Goal: Information Seeking & Learning: Learn about a topic

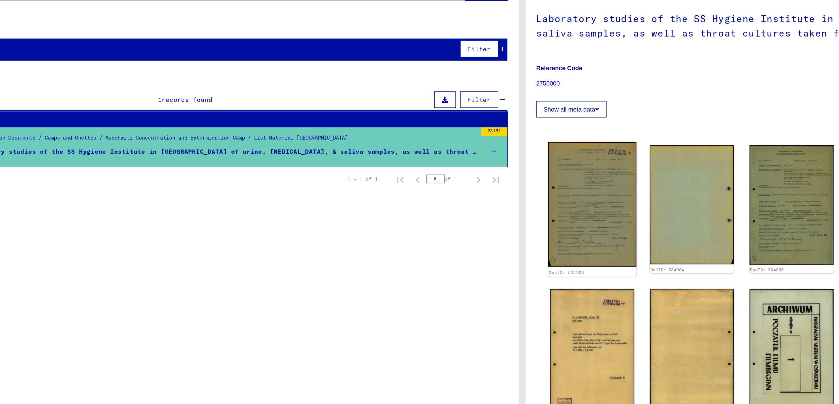
click at [465, 185] on img at bounding box center [466, 193] width 58 height 82
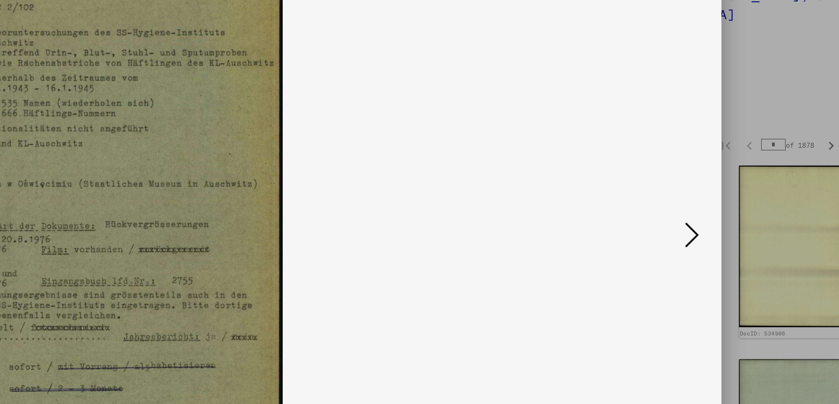
click at [740, 189] on icon at bounding box center [741, 188] width 7 height 14
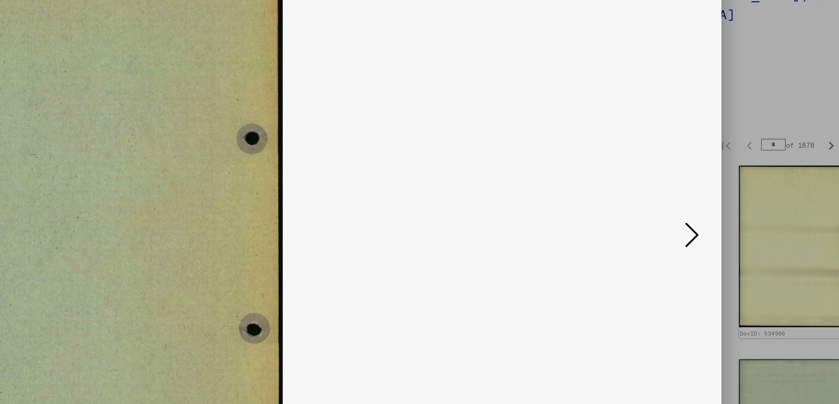
click at [740, 189] on icon at bounding box center [741, 188] width 7 height 14
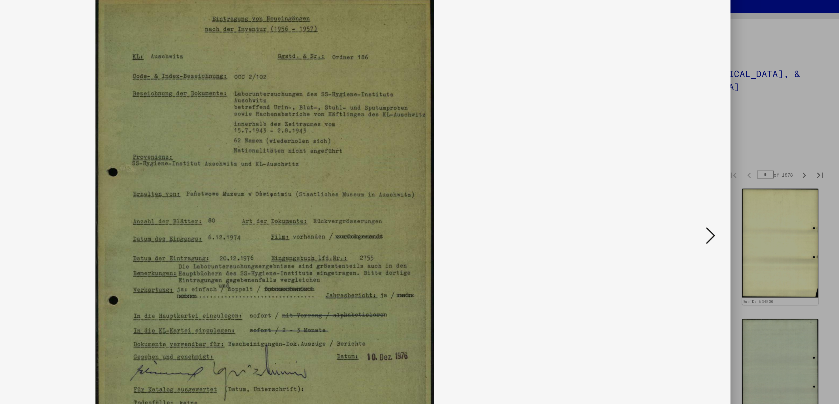
click at [742, 182] on icon at bounding box center [741, 188] width 7 height 14
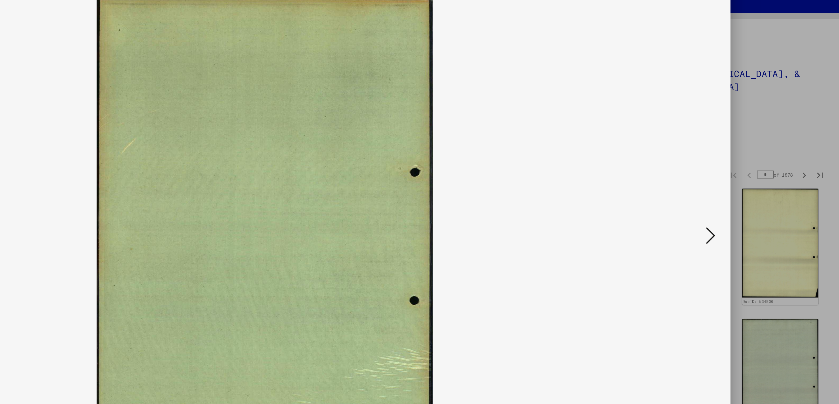
click at [742, 182] on icon at bounding box center [741, 188] width 7 height 14
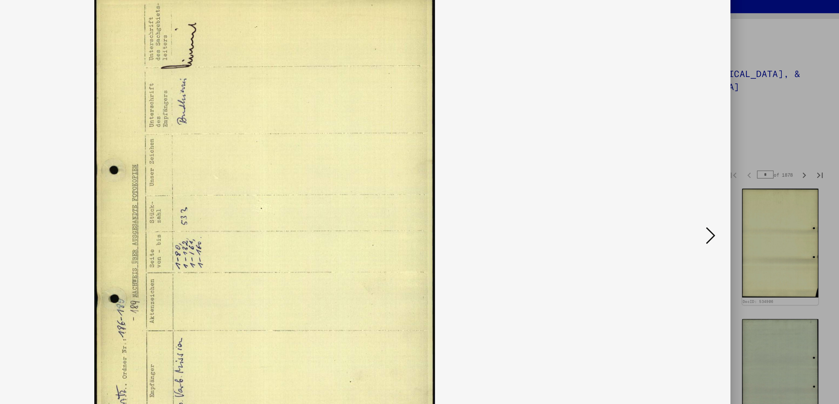
click at [742, 182] on icon at bounding box center [741, 188] width 7 height 14
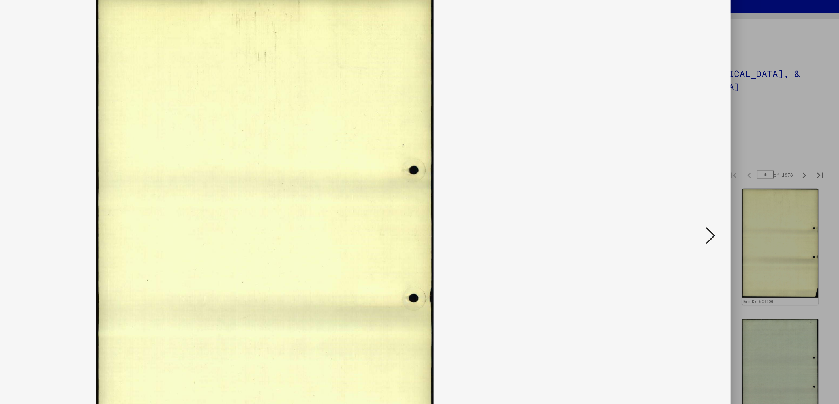
click at [742, 182] on icon at bounding box center [741, 188] width 7 height 14
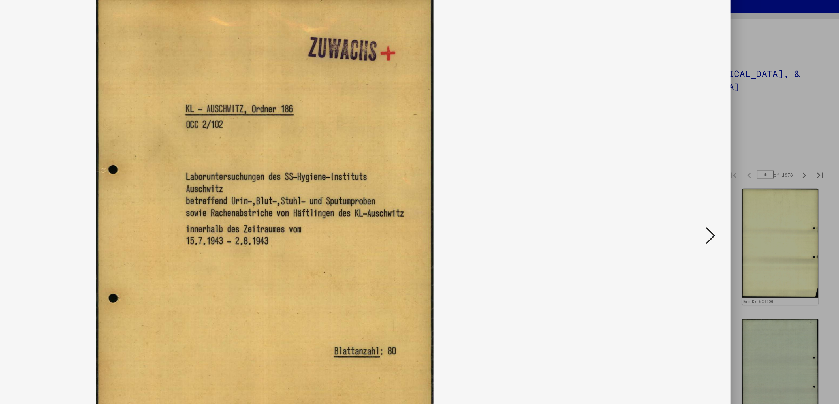
click at [742, 182] on icon at bounding box center [741, 188] width 7 height 14
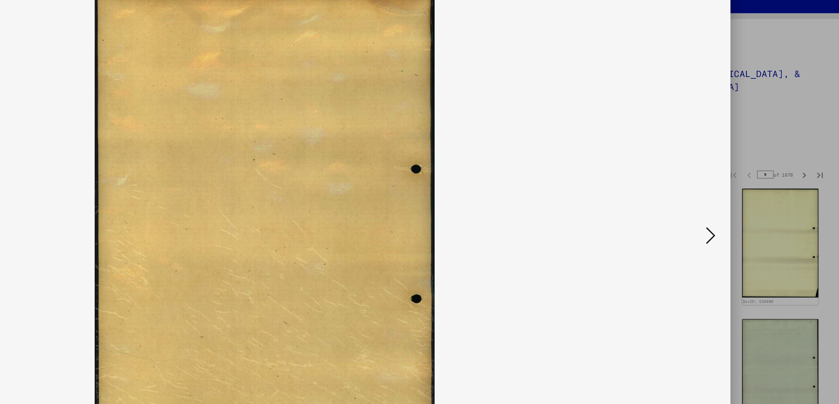
click at [742, 182] on icon at bounding box center [741, 188] width 7 height 14
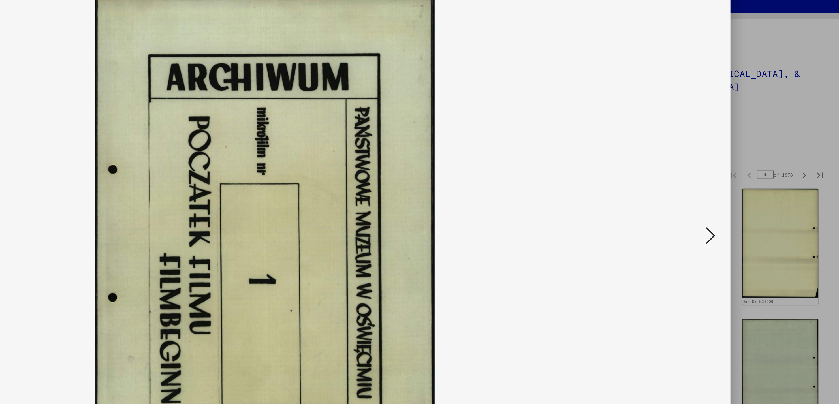
click at [742, 182] on icon at bounding box center [741, 188] width 7 height 14
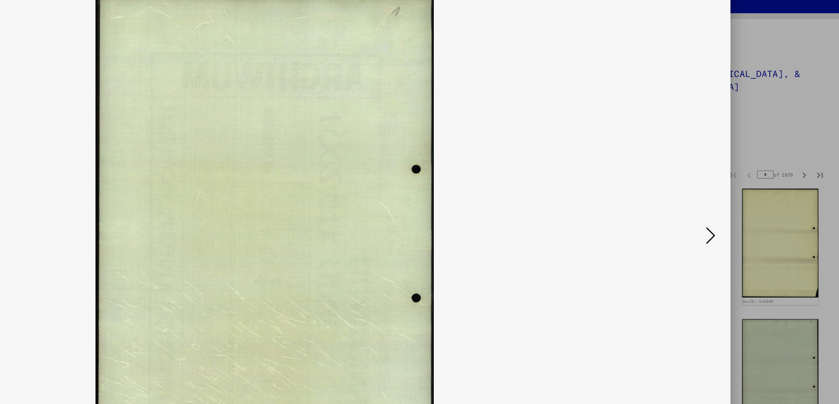
click at [742, 182] on icon at bounding box center [741, 188] width 7 height 14
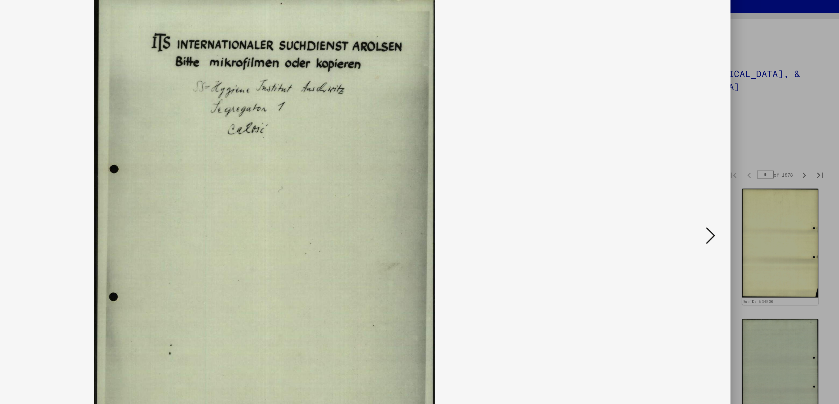
click at [742, 182] on icon at bounding box center [741, 188] width 7 height 14
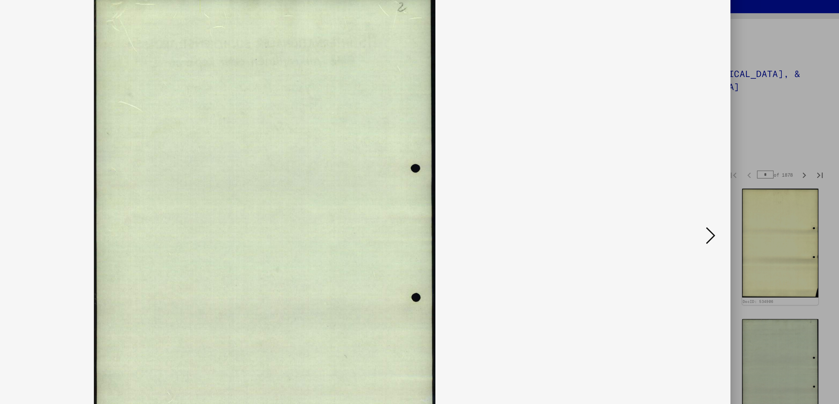
click at [742, 182] on icon at bounding box center [741, 188] width 7 height 14
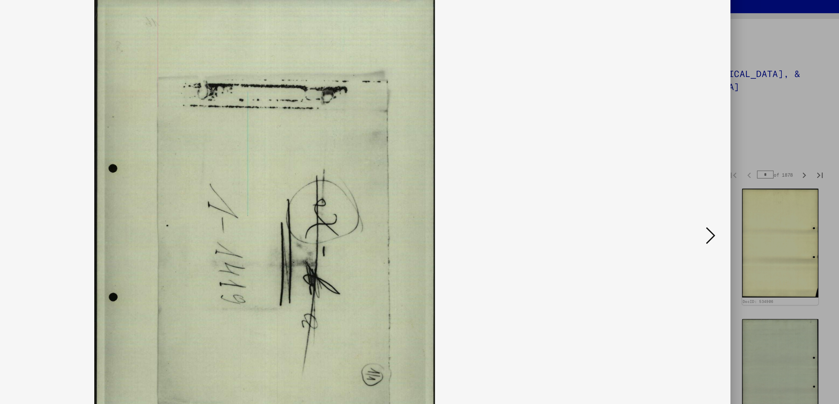
click at [742, 182] on icon at bounding box center [741, 188] width 7 height 14
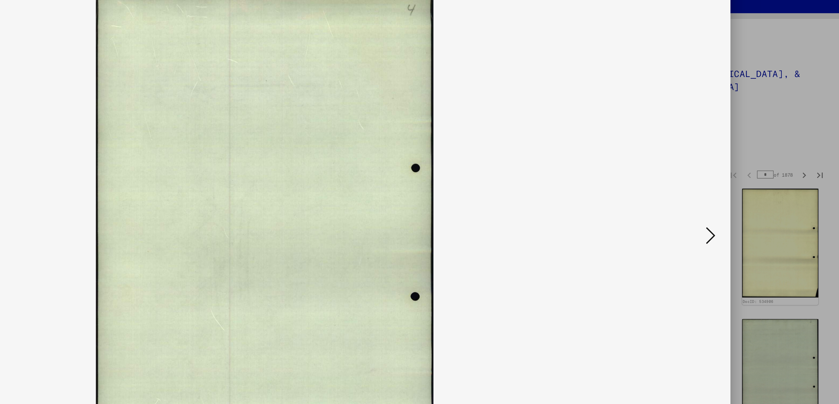
click at [742, 182] on icon at bounding box center [741, 188] width 7 height 14
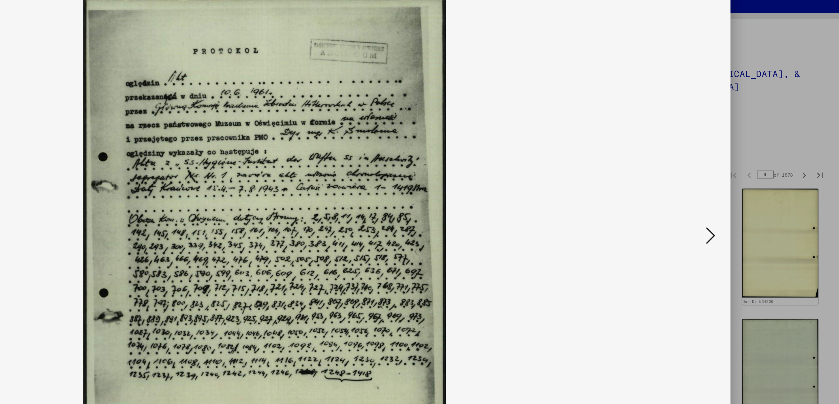
click at [742, 182] on icon at bounding box center [741, 188] width 7 height 14
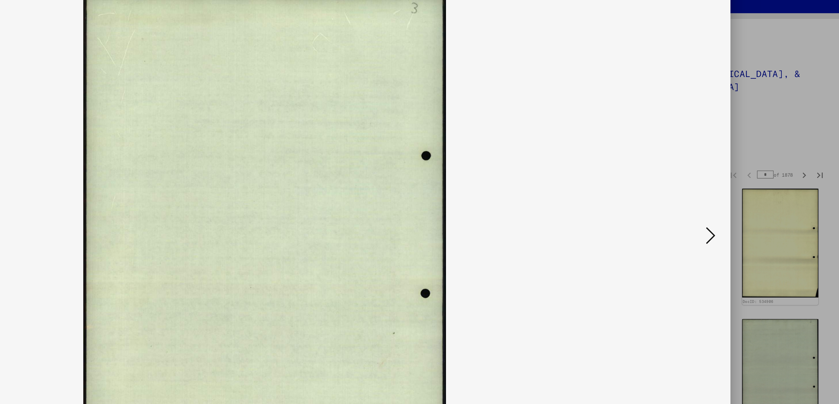
click at [742, 182] on icon at bounding box center [741, 188] width 7 height 14
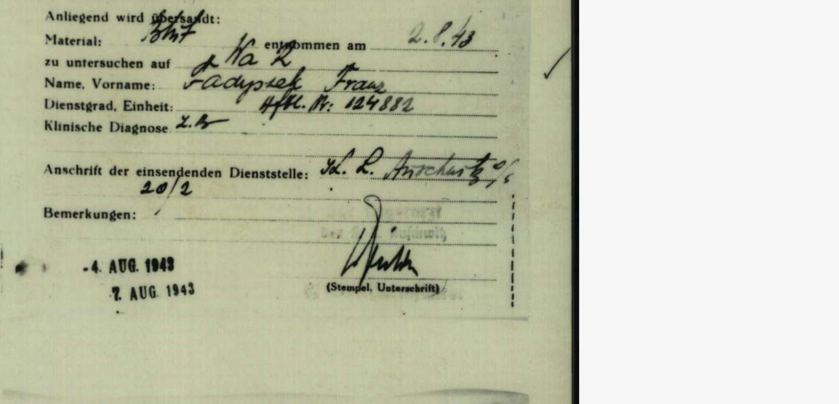
drag, startPoint x: 464, startPoint y: 117, endPoint x: 463, endPoint y: 122, distance: 4.3
click at [463, 122] on img at bounding box center [419, 187] width 633 height 347
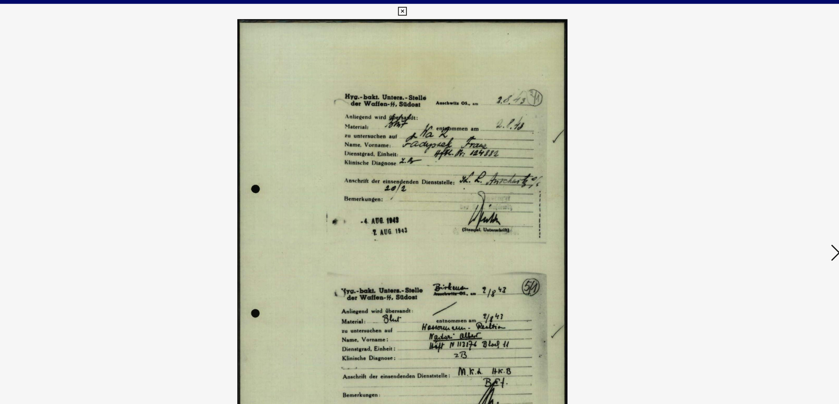
click at [734, 190] on img at bounding box center [419, 187] width 633 height 347
click at [740, 190] on icon at bounding box center [741, 188] width 7 height 14
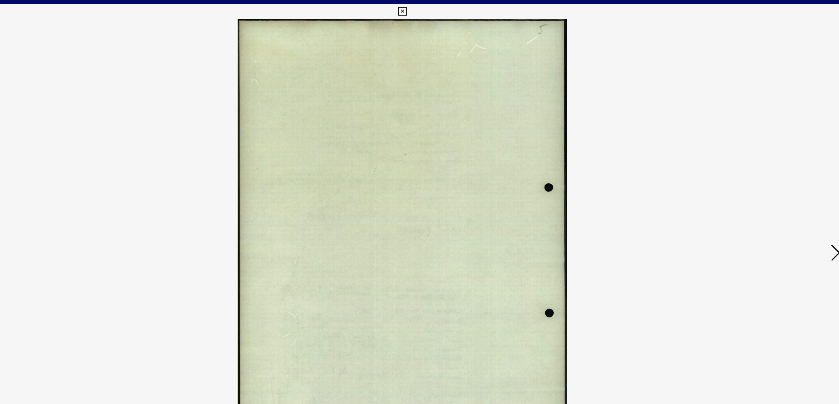
click at [740, 190] on icon at bounding box center [741, 188] width 7 height 14
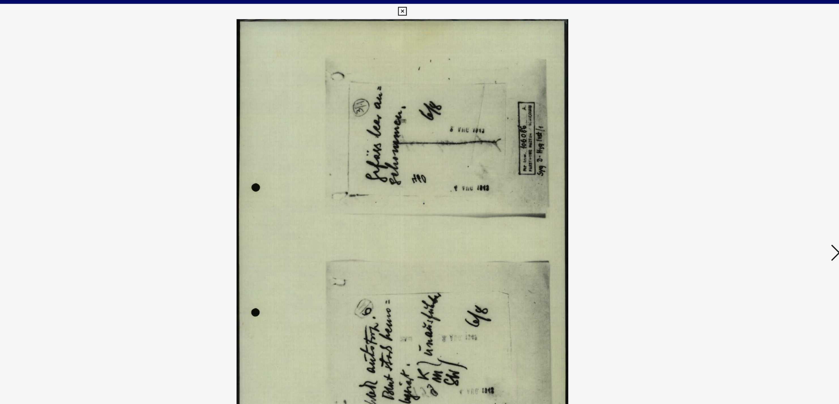
click at [740, 190] on icon at bounding box center [741, 188] width 7 height 14
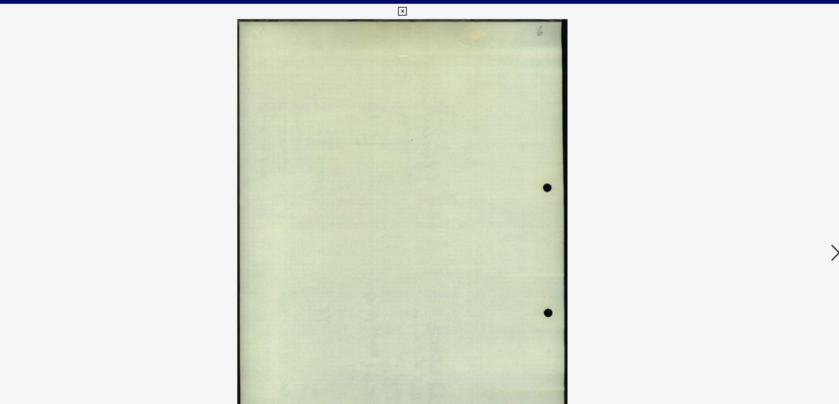
click at [740, 190] on icon at bounding box center [741, 188] width 7 height 14
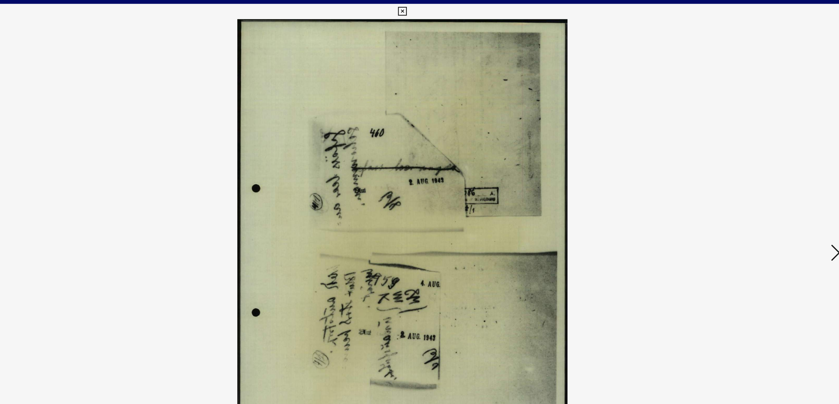
click at [740, 190] on icon at bounding box center [741, 188] width 7 height 14
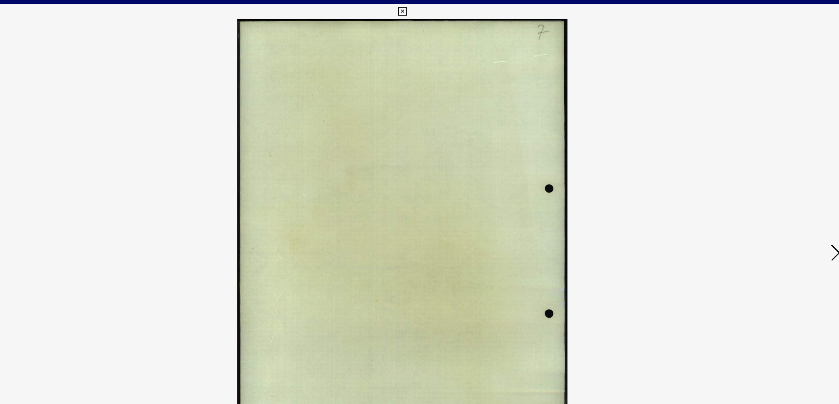
click at [740, 190] on icon at bounding box center [741, 188] width 7 height 14
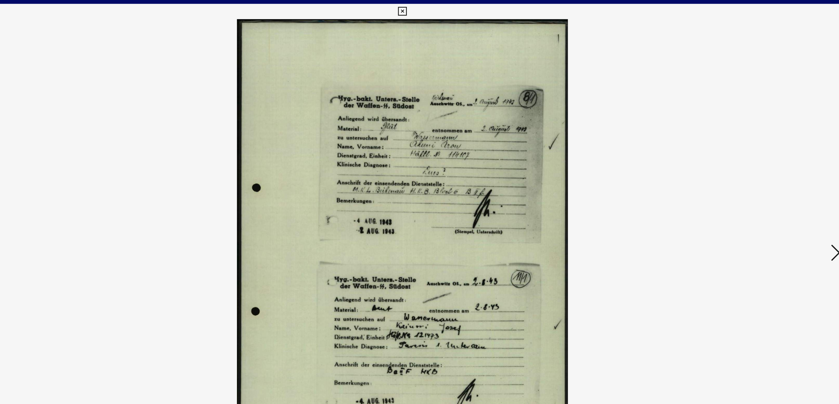
click at [740, 190] on icon at bounding box center [741, 188] width 7 height 14
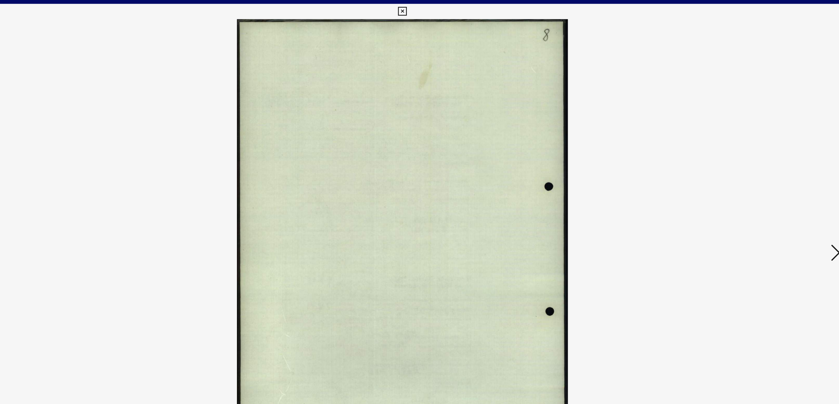
click at [740, 190] on icon at bounding box center [741, 188] width 7 height 14
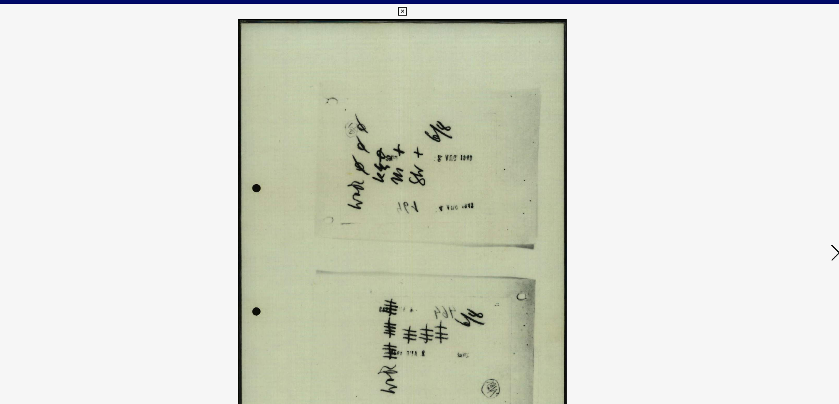
click at [740, 190] on icon at bounding box center [741, 188] width 7 height 14
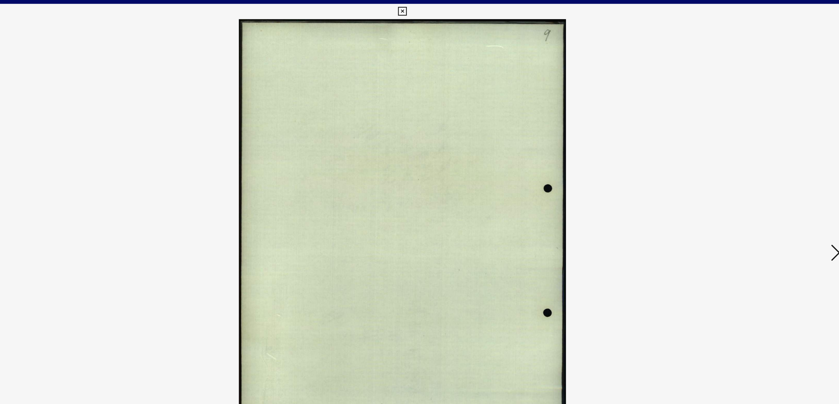
click at [740, 190] on icon at bounding box center [741, 188] width 7 height 14
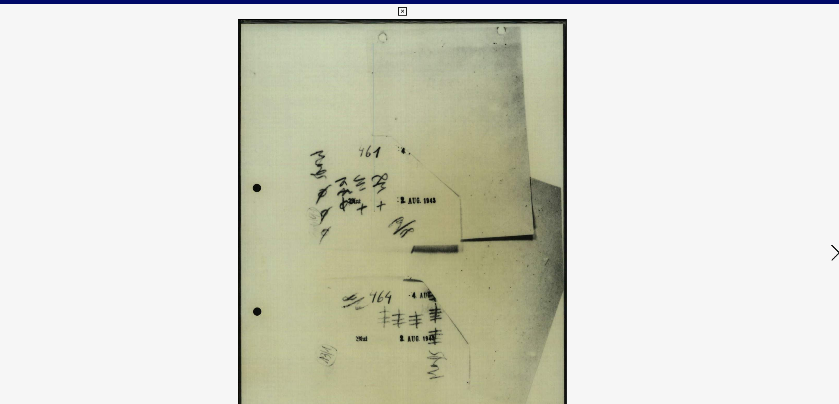
click at [740, 190] on icon at bounding box center [741, 188] width 7 height 14
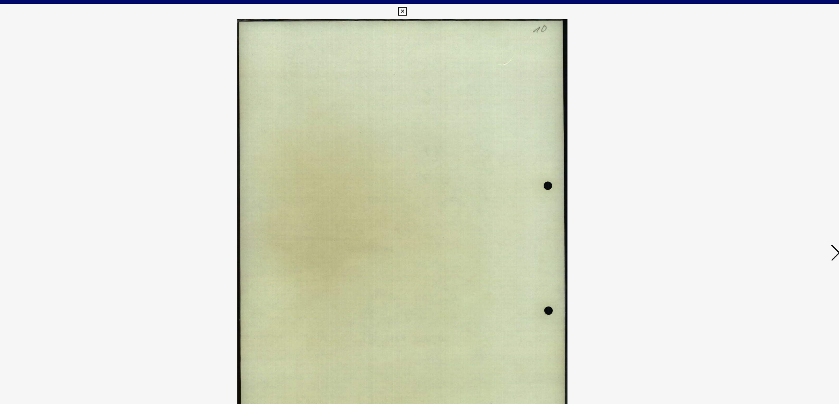
click at [740, 190] on icon at bounding box center [741, 188] width 7 height 14
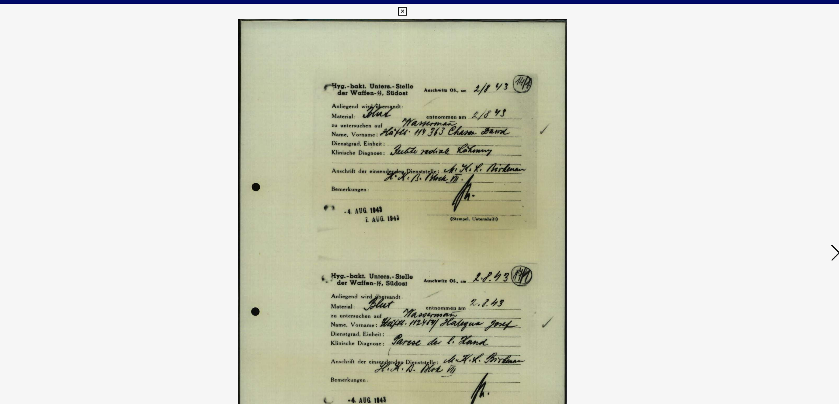
click at [740, 190] on icon at bounding box center [741, 188] width 7 height 14
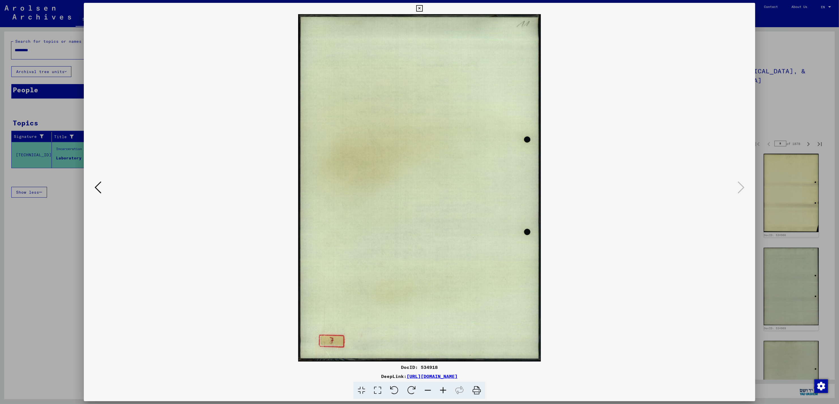
click at [417, 7] on icon at bounding box center [419, 8] width 7 height 7
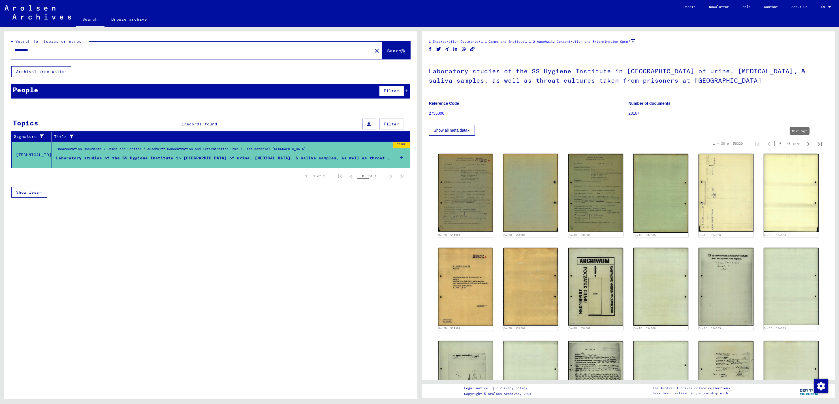
click at [807, 146] on icon "Next page" at bounding box center [808, 144] width 3 height 4
type input "*"
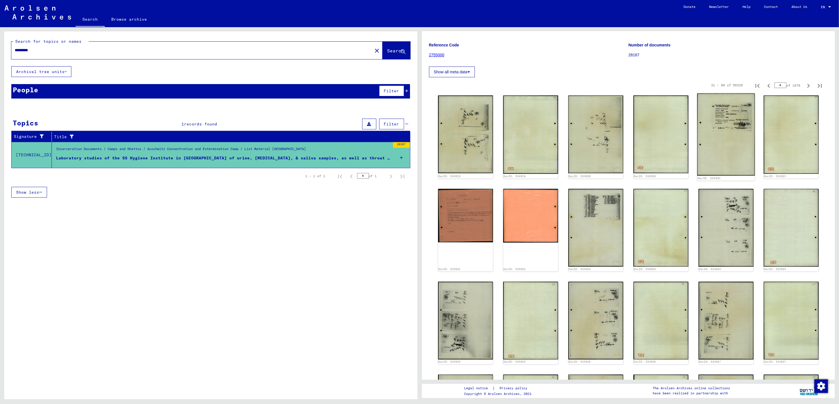
scroll to position [57, 0]
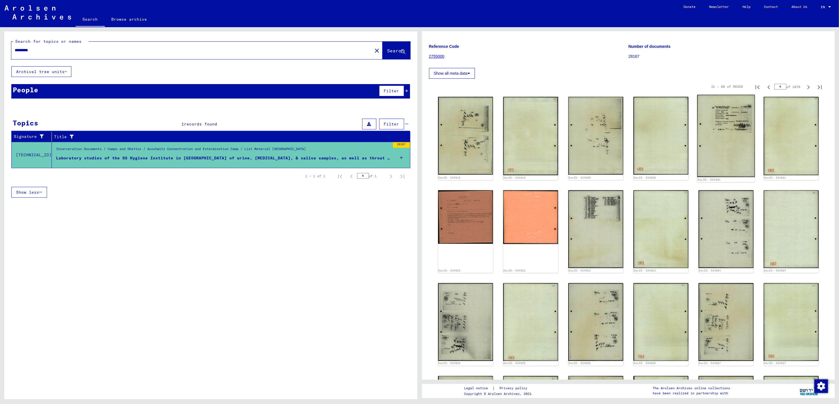
click at [723, 132] on img at bounding box center [726, 136] width 58 height 82
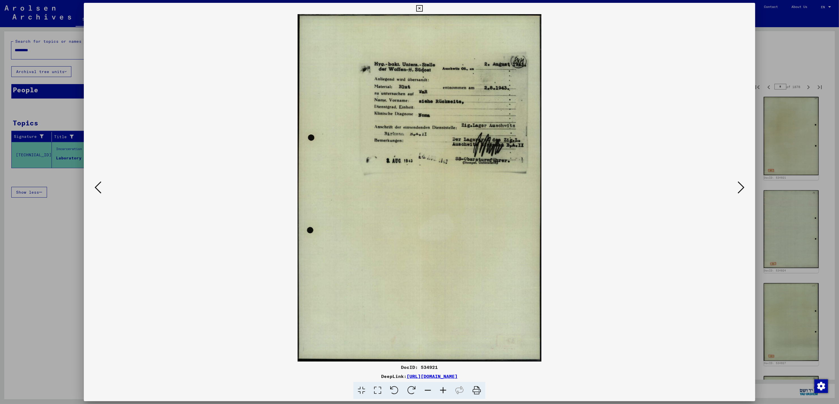
click at [739, 187] on icon at bounding box center [741, 188] width 7 height 14
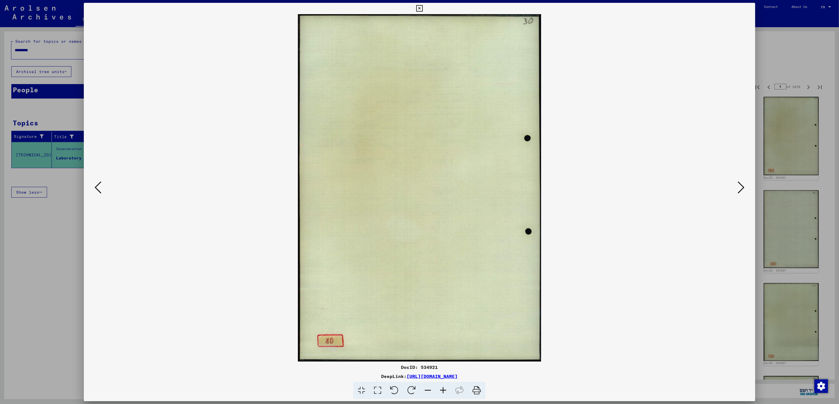
click at [739, 187] on icon at bounding box center [741, 188] width 7 height 14
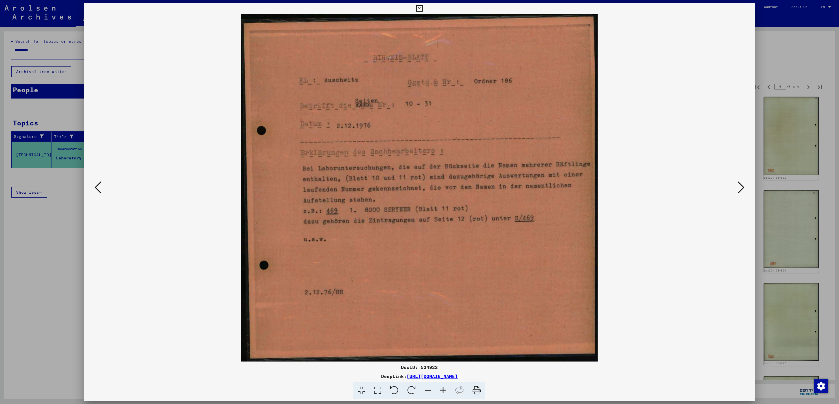
click at [743, 187] on icon at bounding box center [741, 188] width 7 height 14
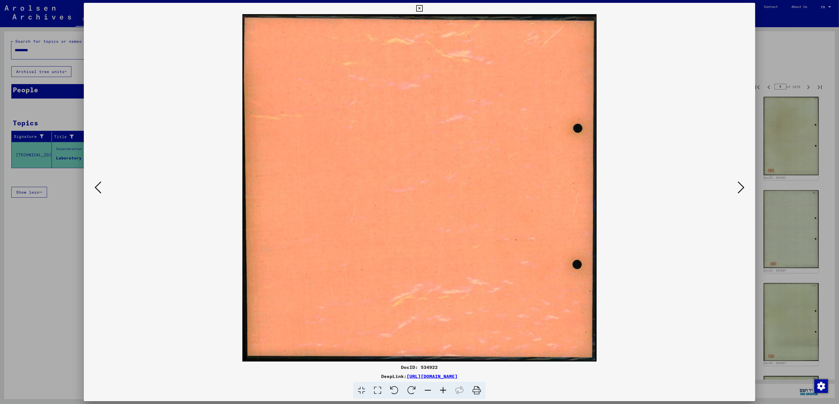
click at [743, 187] on icon at bounding box center [741, 188] width 7 height 14
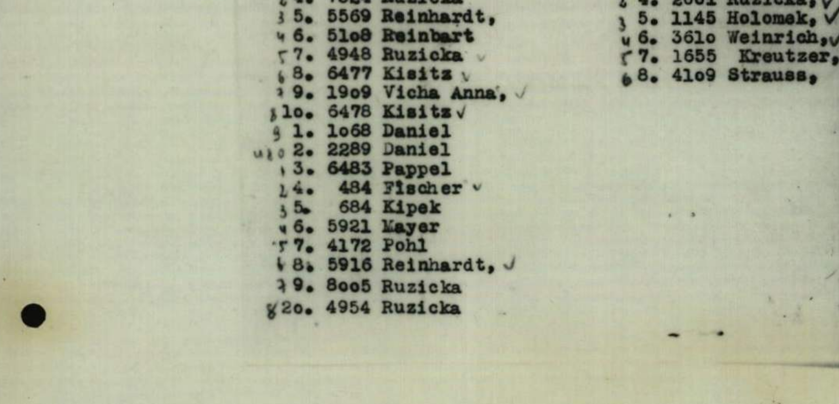
drag, startPoint x: 421, startPoint y: 78, endPoint x: 407, endPoint y: 111, distance: 36.7
click at [407, 111] on img at bounding box center [419, 187] width 633 height 347
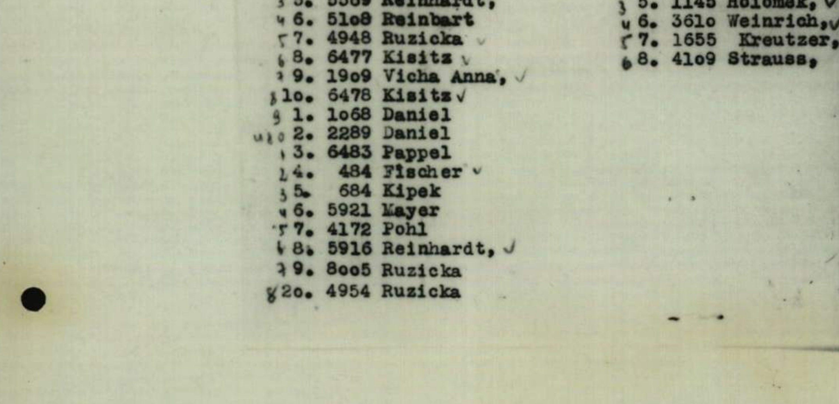
drag, startPoint x: 414, startPoint y: 99, endPoint x: 407, endPoint y: 124, distance: 26.4
click at [407, 124] on img at bounding box center [419, 187] width 633 height 347
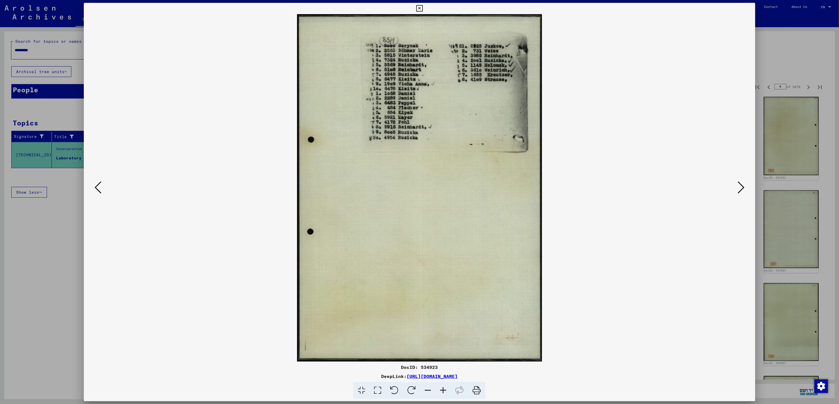
click at [740, 187] on icon at bounding box center [741, 188] width 7 height 14
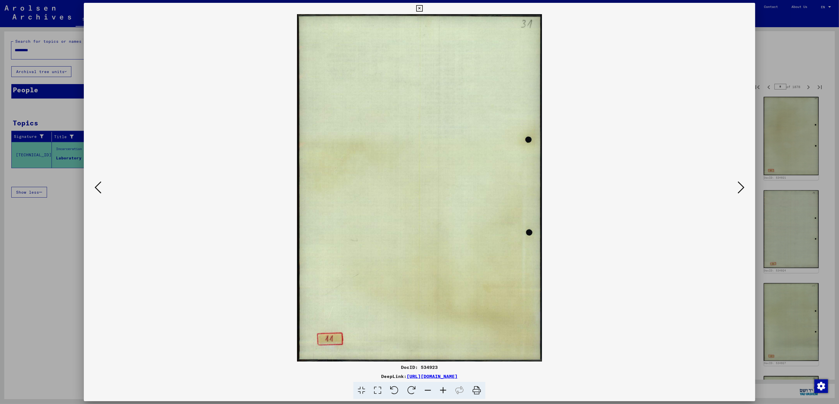
click at [740, 187] on icon at bounding box center [741, 188] width 7 height 14
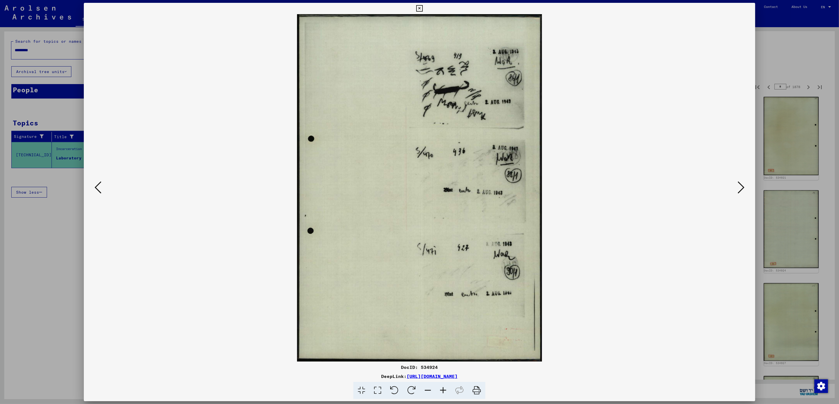
click at [743, 189] on icon at bounding box center [741, 188] width 7 height 14
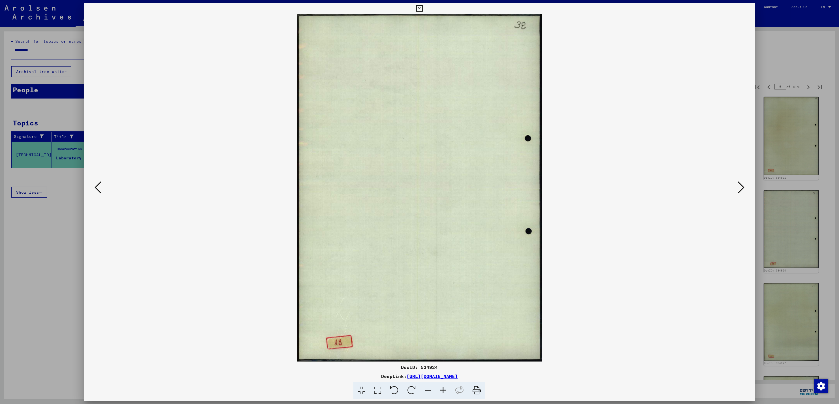
click at [743, 189] on icon at bounding box center [741, 188] width 7 height 14
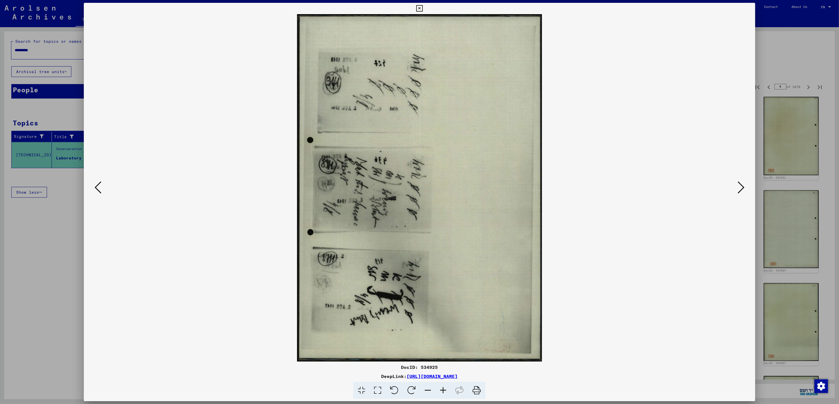
click at [743, 189] on icon at bounding box center [741, 188] width 7 height 14
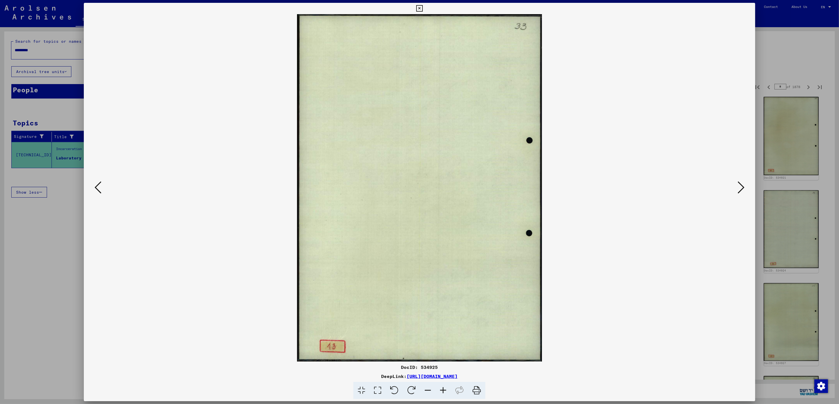
click at [743, 189] on icon at bounding box center [741, 188] width 7 height 14
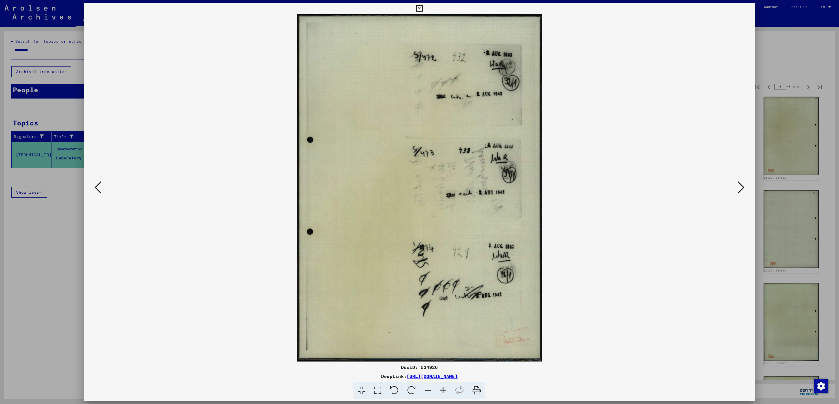
click at [743, 189] on icon at bounding box center [741, 188] width 7 height 14
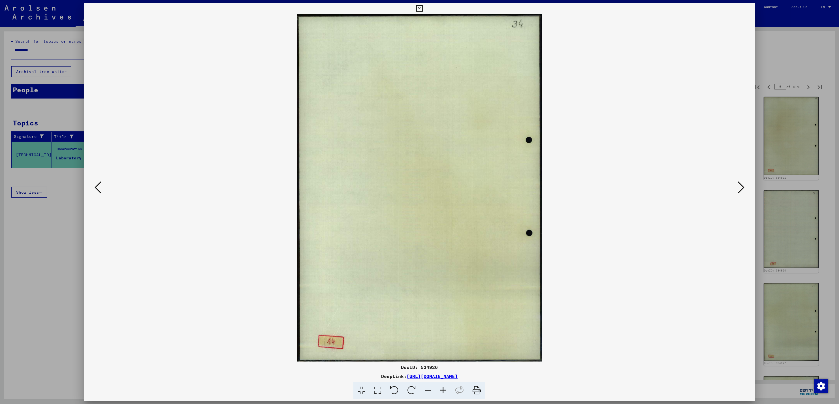
click at [743, 189] on icon at bounding box center [741, 188] width 7 height 14
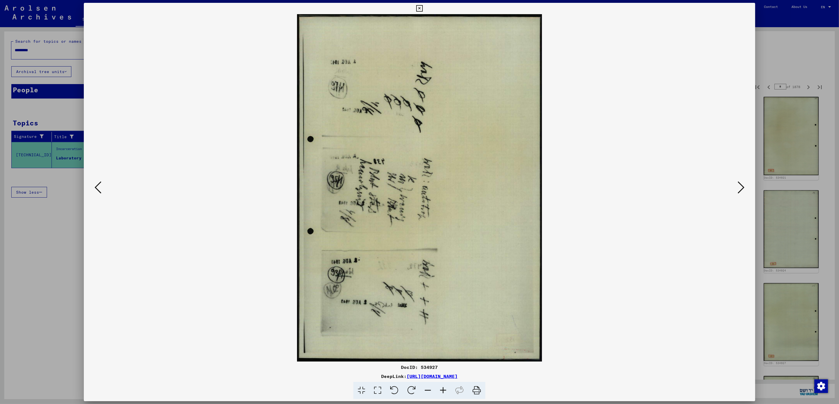
click at [743, 189] on icon at bounding box center [741, 188] width 7 height 14
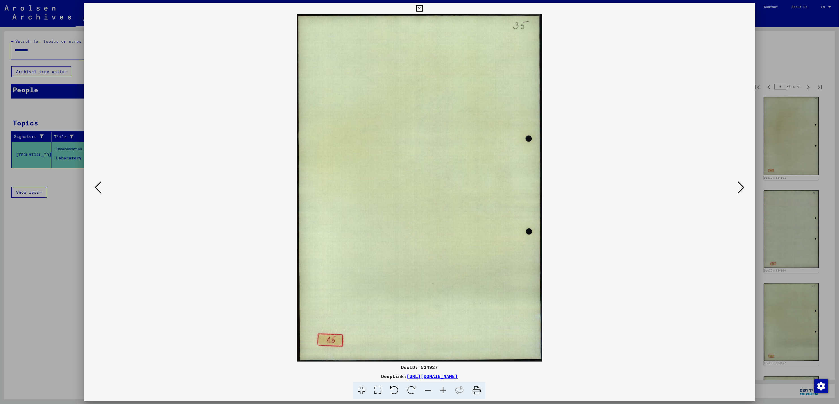
click at [743, 189] on icon at bounding box center [741, 188] width 7 height 14
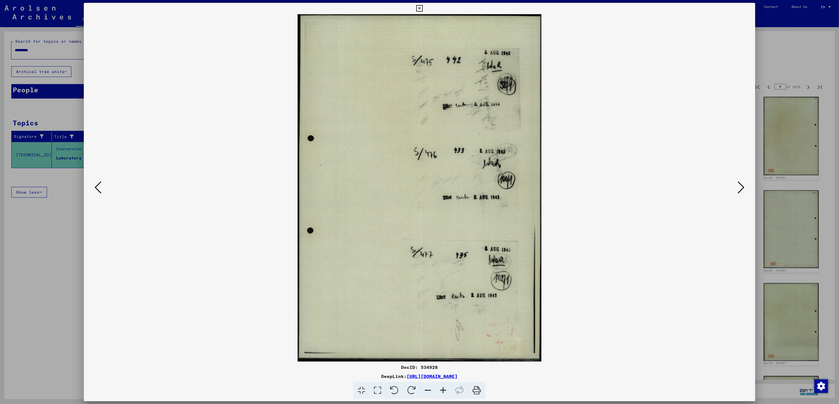
click at [743, 189] on icon at bounding box center [741, 188] width 7 height 14
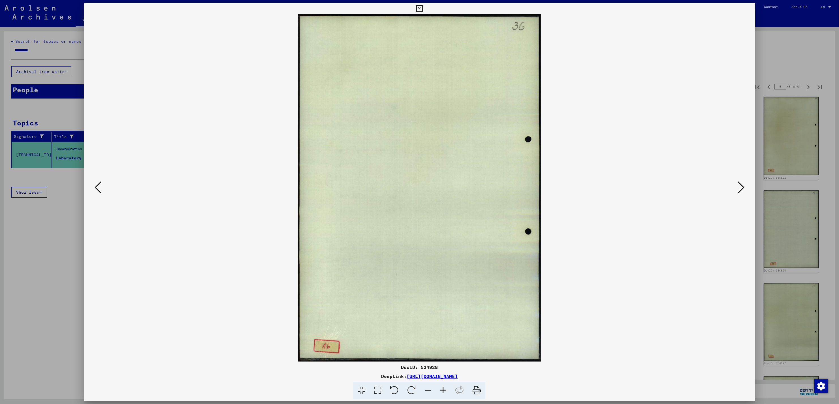
click at [743, 189] on icon at bounding box center [741, 188] width 7 height 14
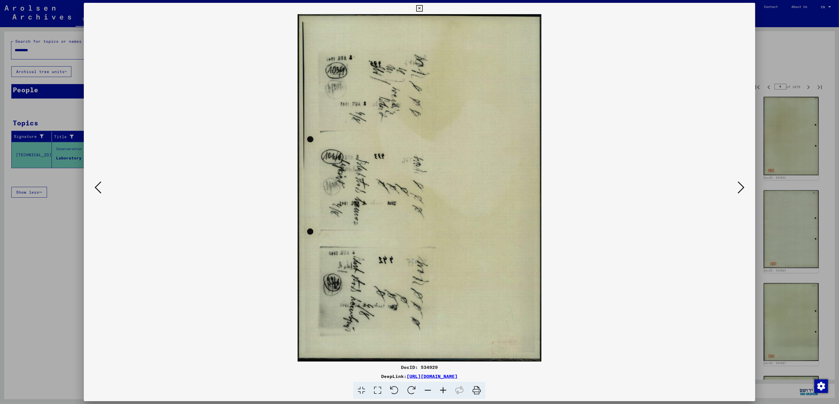
click at [743, 189] on icon at bounding box center [741, 188] width 7 height 14
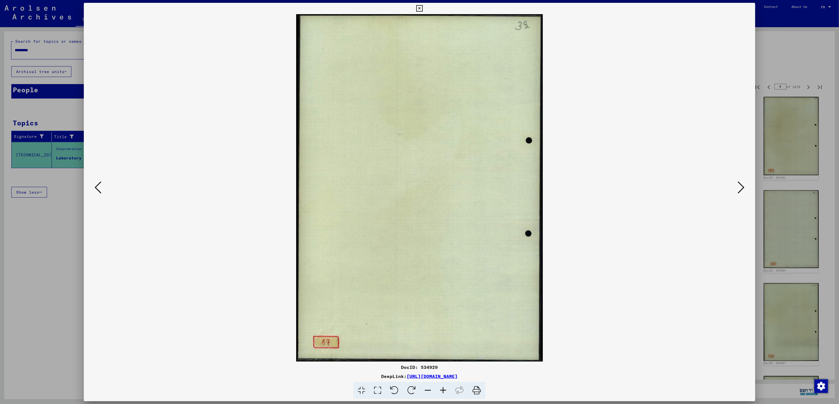
click at [743, 189] on icon at bounding box center [741, 188] width 7 height 14
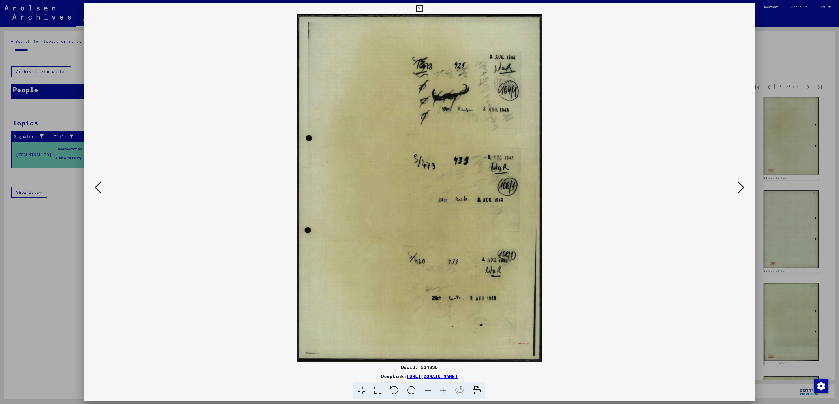
click at [743, 189] on icon at bounding box center [741, 188] width 7 height 14
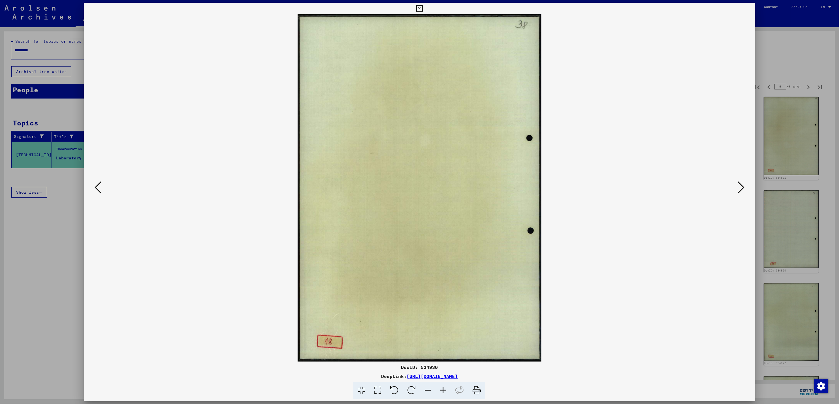
click at [743, 189] on icon at bounding box center [741, 188] width 7 height 14
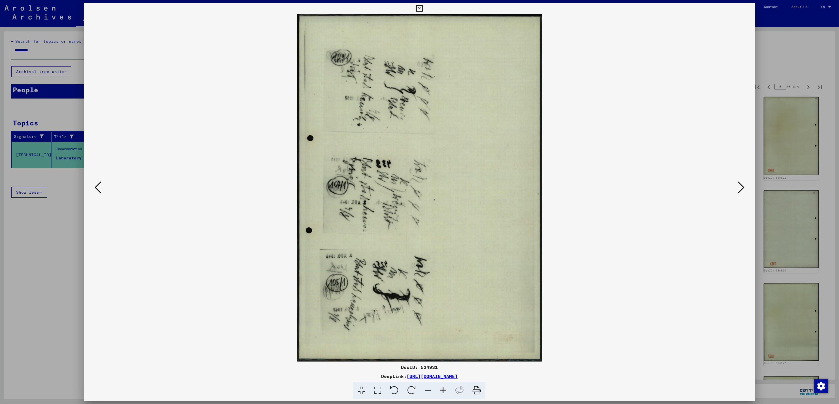
click at [743, 189] on icon at bounding box center [741, 188] width 7 height 14
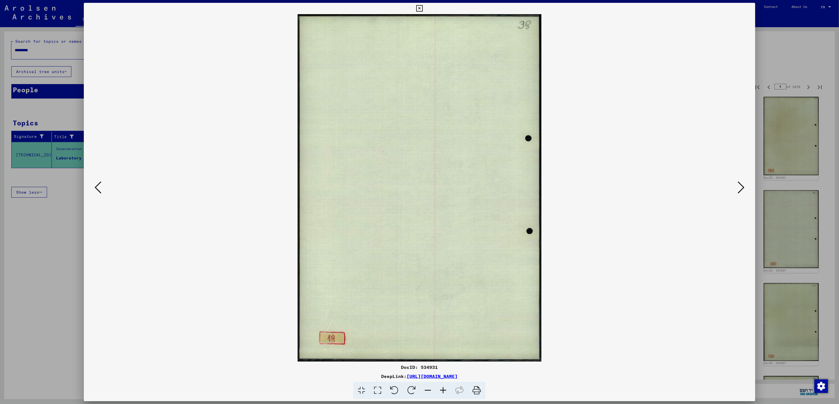
click at [743, 189] on icon at bounding box center [741, 188] width 7 height 14
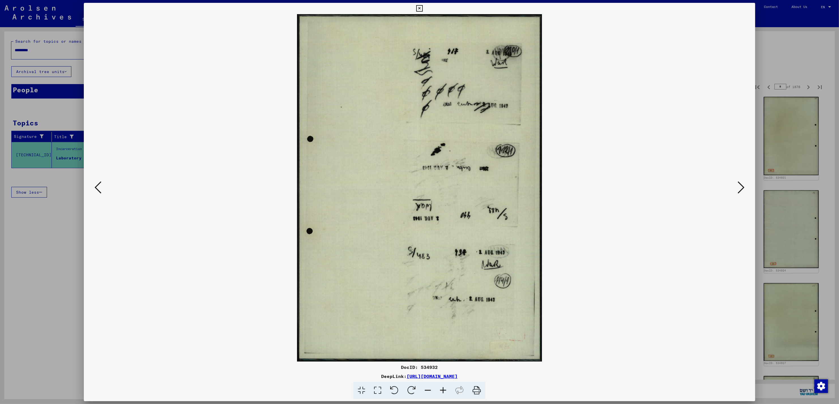
click at [743, 189] on icon at bounding box center [741, 188] width 7 height 14
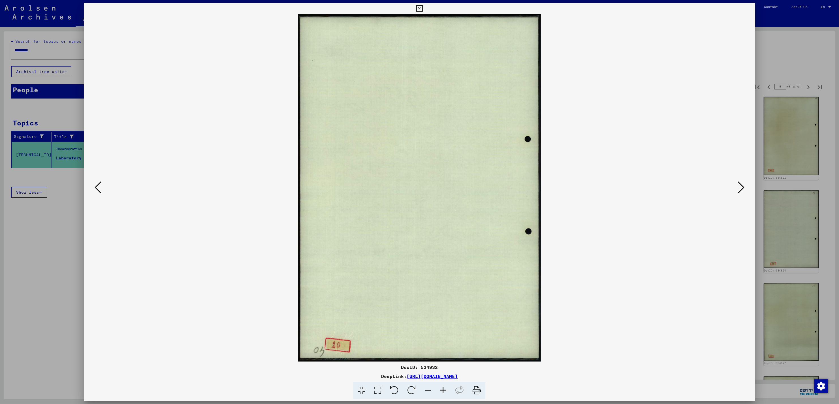
click at [743, 189] on icon at bounding box center [741, 188] width 7 height 14
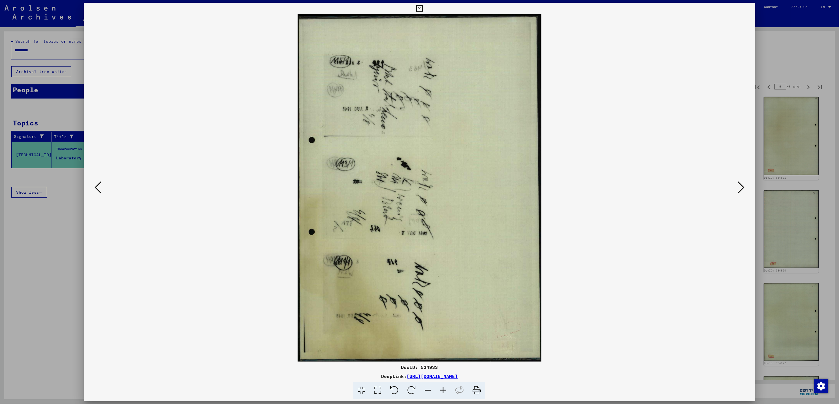
click at [743, 189] on icon at bounding box center [741, 188] width 7 height 14
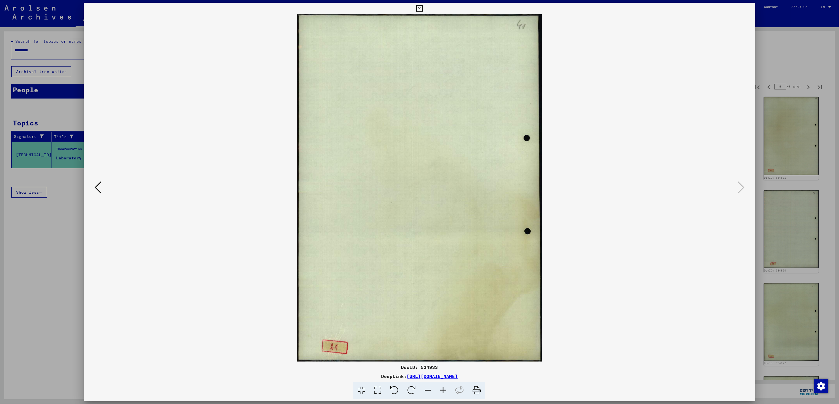
click at [800, 87] on div at bounding box center [419, 202] width 839 height 404
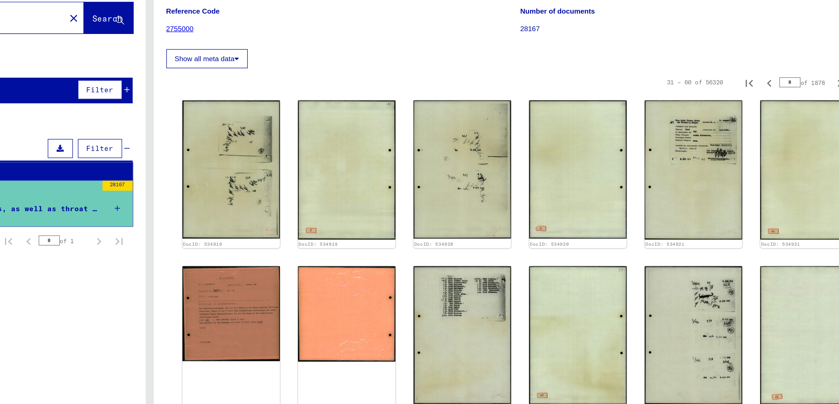
click at [774, 87] on input "*" at bounding box center [780, 87] width 12 height 6
type input "***"
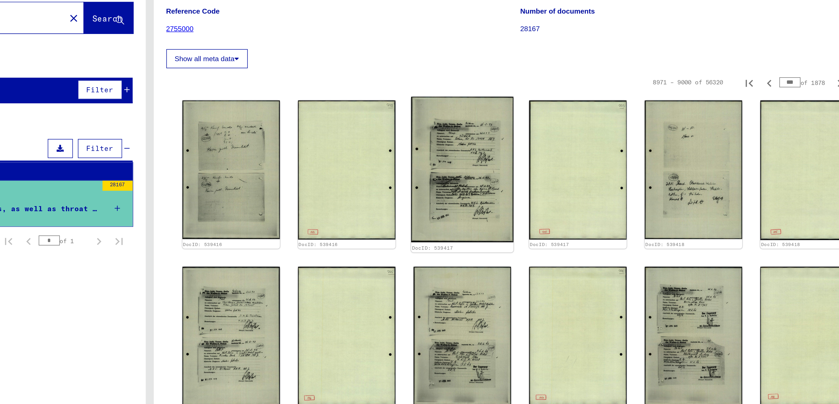
click at [601, 140] on img at bounding box center [596, 136] width 58 height 82
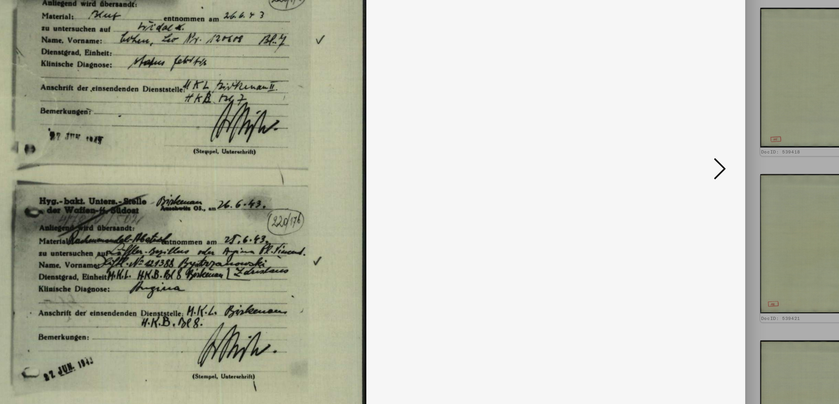
click at [741, 187] on icon at bounding box center [741, 188] width 7 height 14
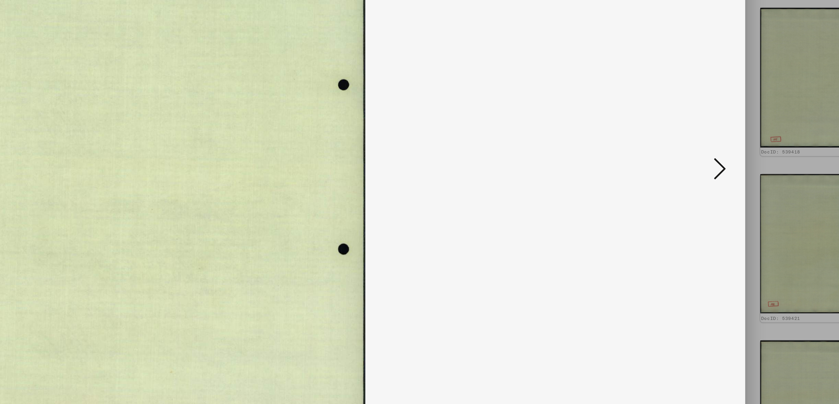
click at [741, 187] on icon at bounding box center [741, 188] width 7 height 14
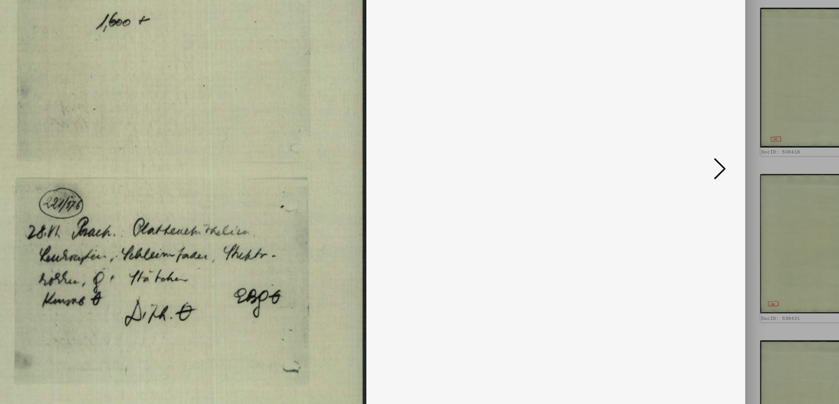
click at [741, 187] on icon at bounding box center [741, 188] width 7 height 14
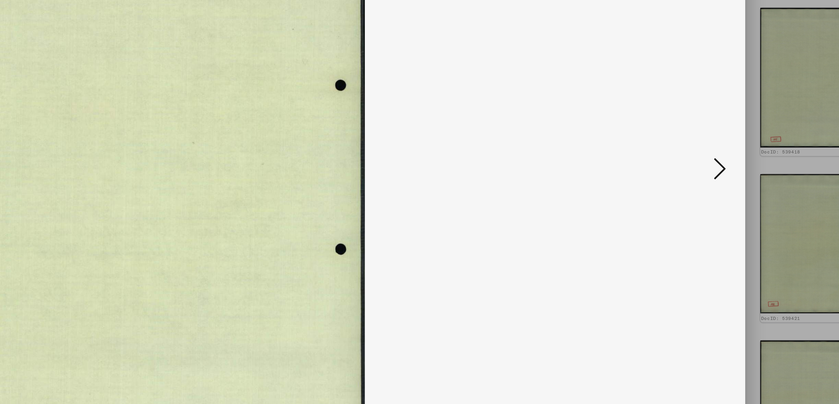
click at [741, 187] on icon at bounding box center [741, 188] width 7 height 14
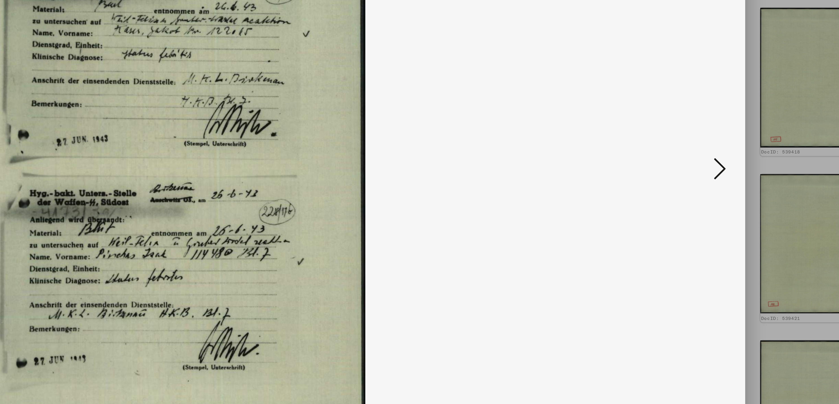
click at [741, 187] on icon at bounding box center [741, 188] width 7 height 14
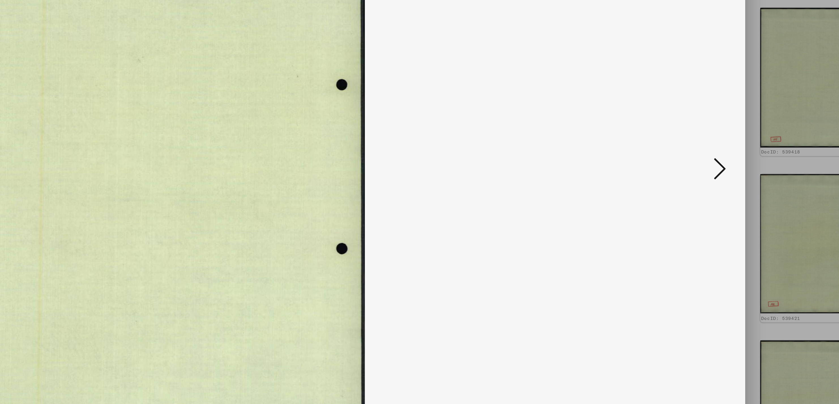
click at [741, 187] on icon at bounding box center [741, 188] width 7 height 14
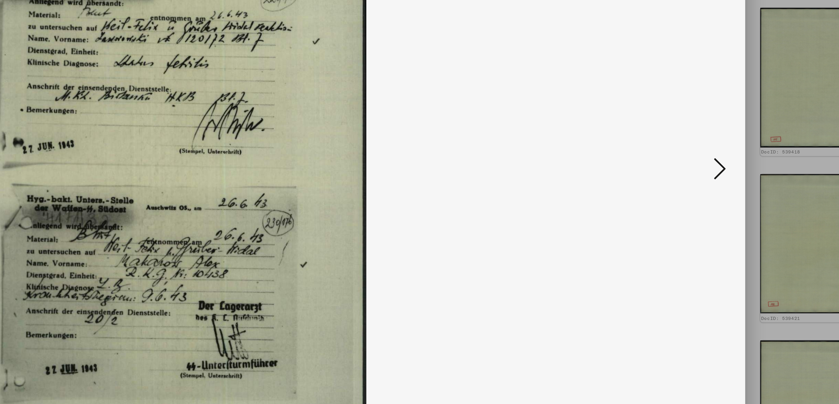
click at [741, 187] on icon at bounding box center [741, 188] width 7 height 14
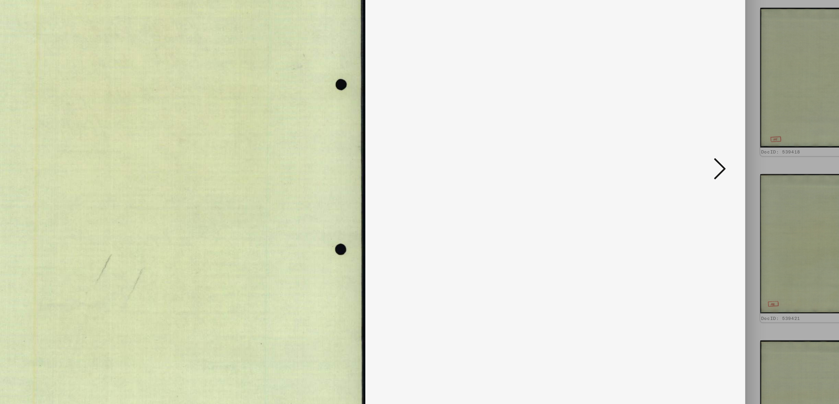
click at [741, 187] on icon at bounding box center [741, 188] width 7 height 14
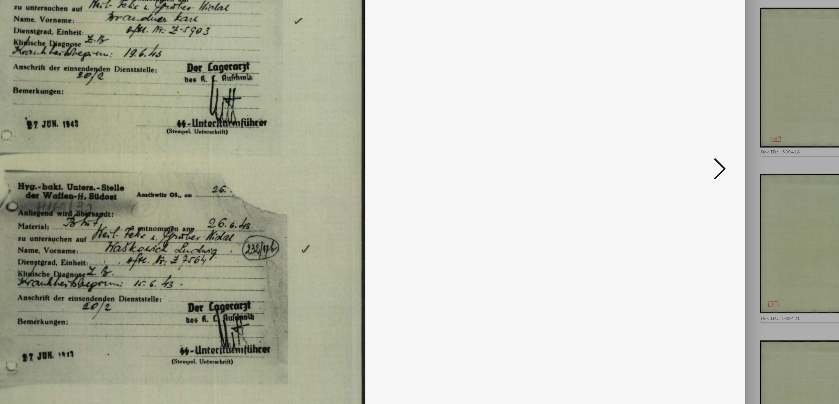
click at [742, 188] on icon at bounding box center [741, 188] width 7 height 14
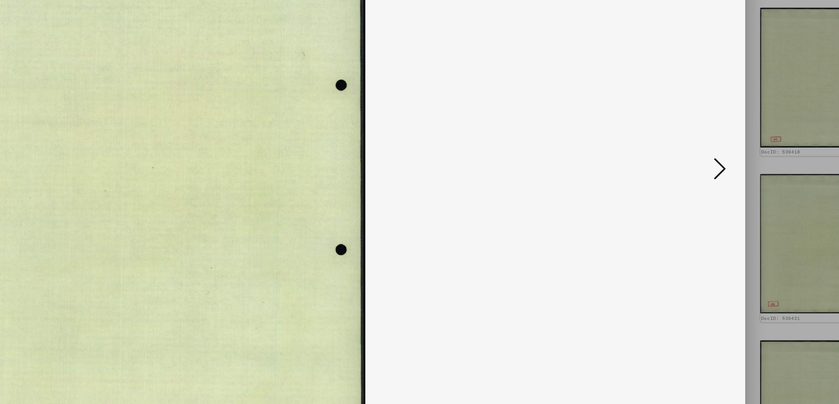
click at [742, 188] on icon at bounding box center [741, 188] width 7 height 14
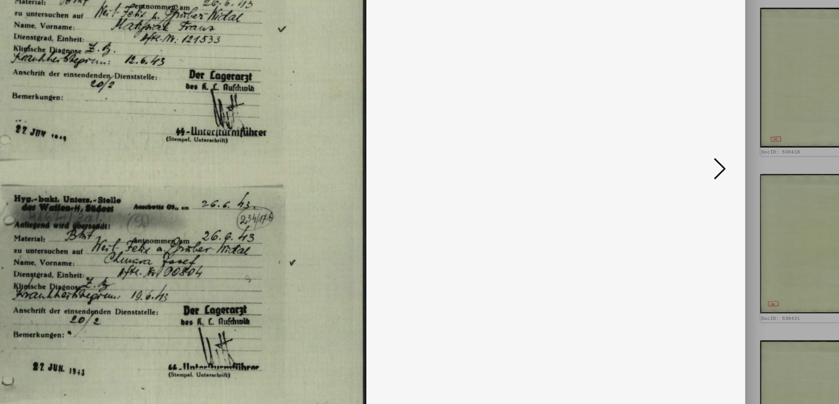
click at [742, 188] on icon at bounding box center [741, 188] width 7 height 14
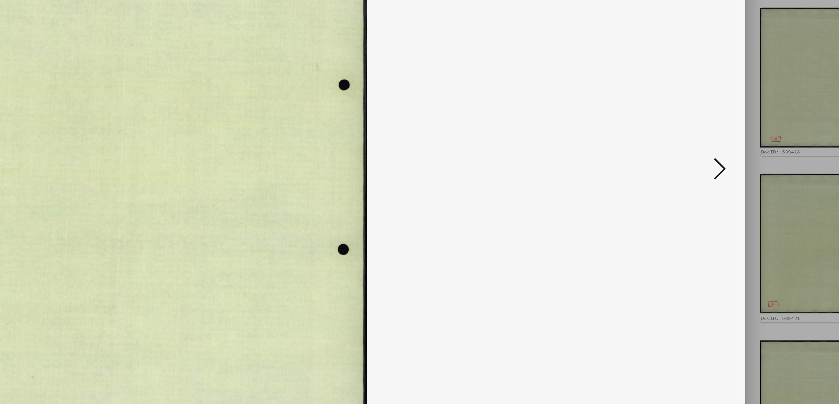
click at [742, 188] on icon at bounding box center [741, 188] width 7 height 14
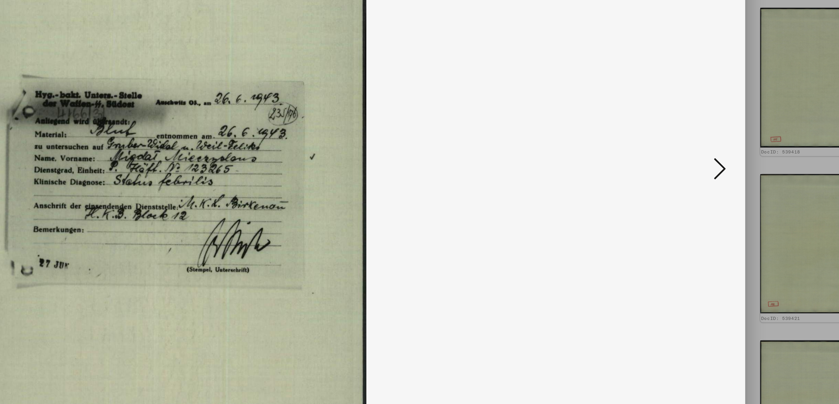
click at [742, 188] on icon at bounding box center [741, 188] width 7 height 14
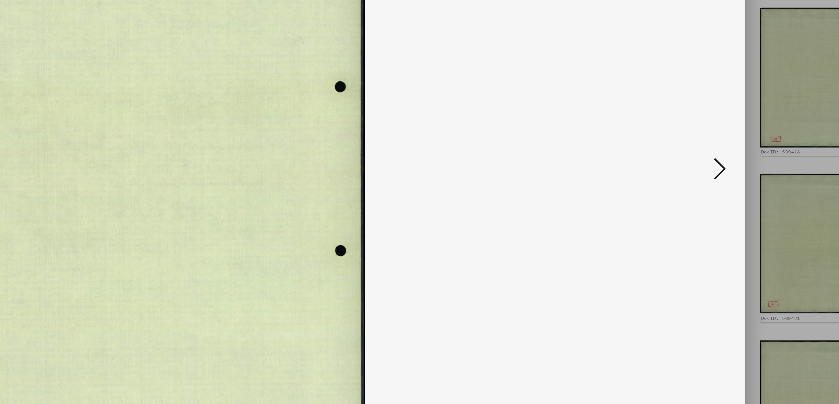
click at [742, 188] on icon at bounding box center [741, 188] width 7 height 14
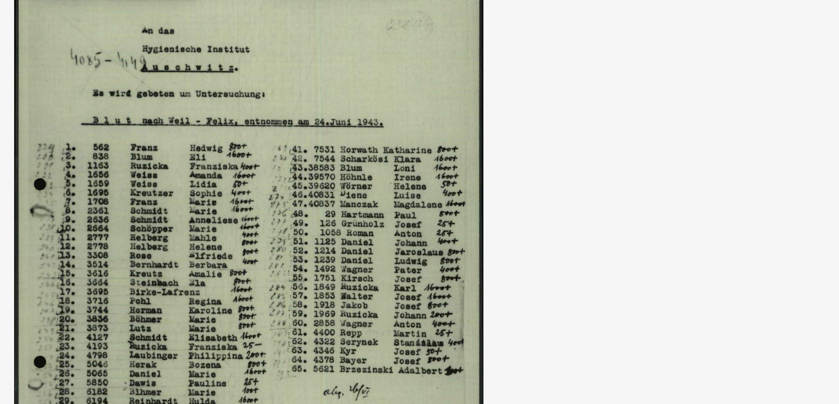
scroll to position [0, 0]
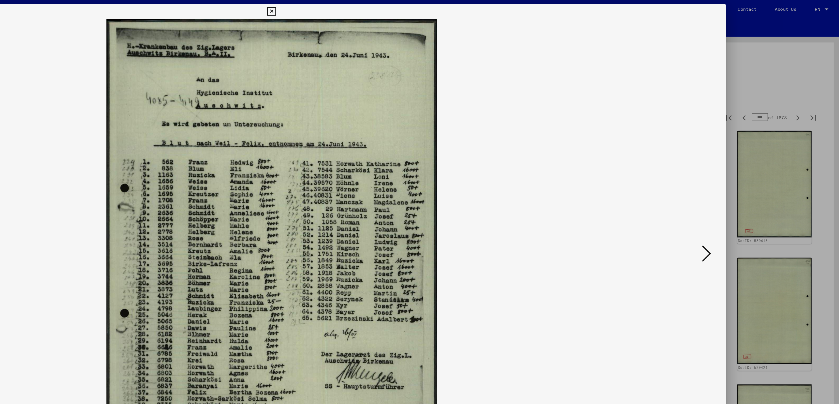
click at [739, 186] on icon at bounding box center [741, 188] width 7 height 14
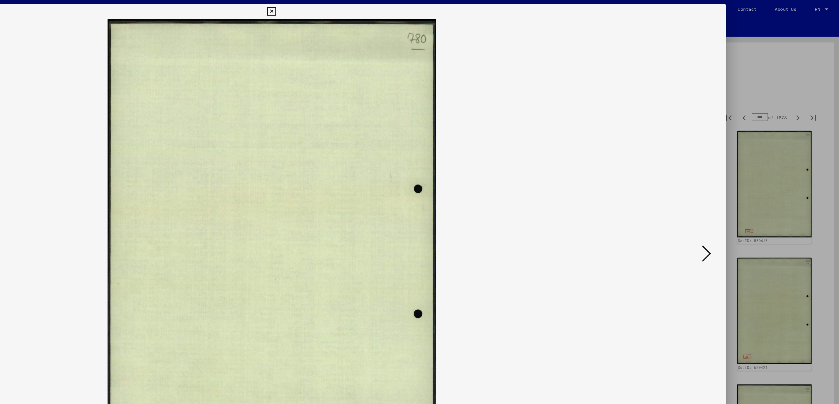
click at [739, 186] on icon at bounding box center [741, 188] width 7 height 14
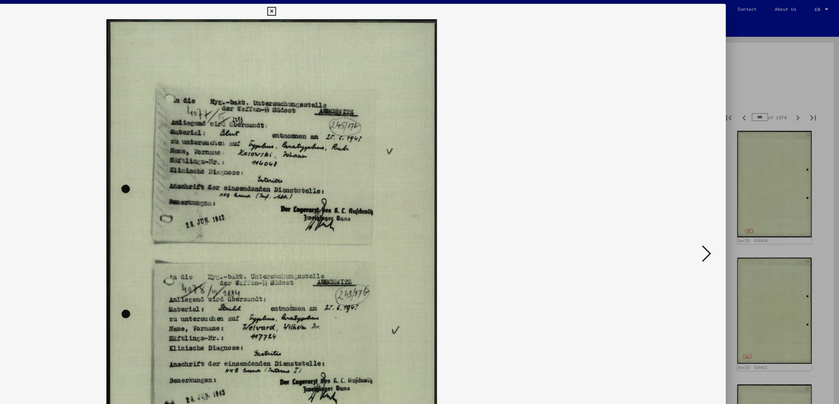
click at [771, 86] on div at bounding box center [419, 202] width 839 height 404
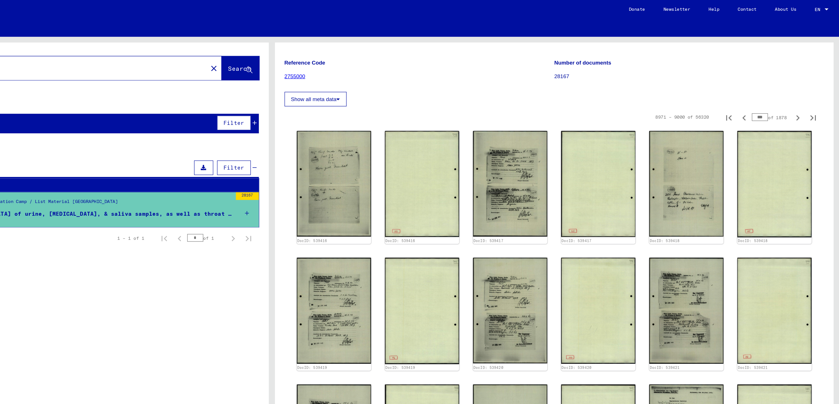
click at [774, 87] on input "***" at bounding box center [780, 87] width 12 height 6
type input "***"
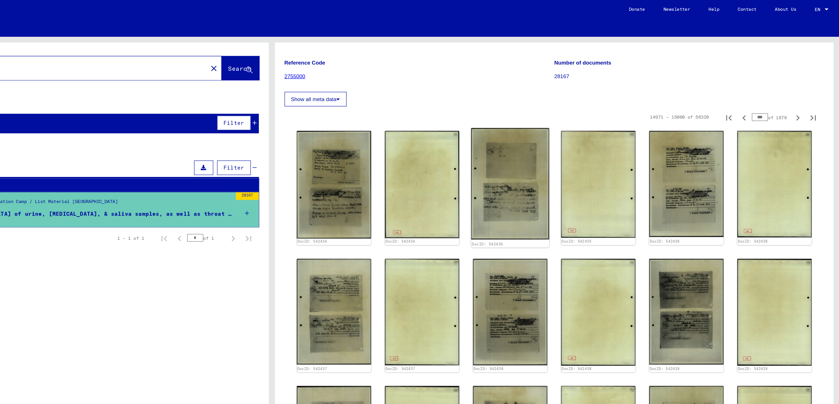
click at [601, 147] on img at bounding box center [596, 136] width 58 height 82
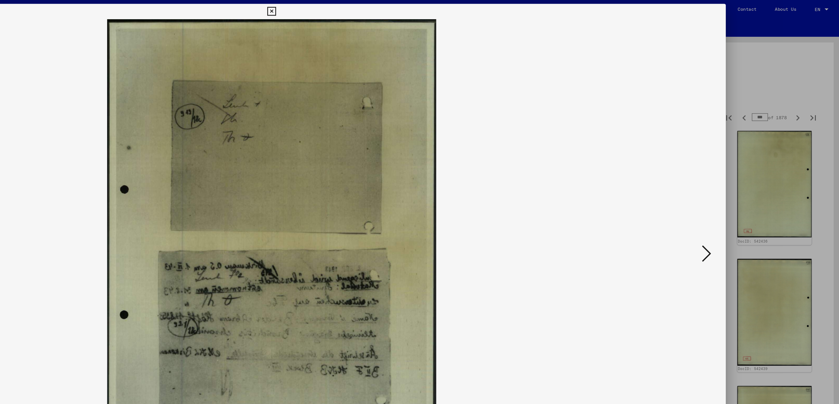
click at [740, 188] on icon at bounding box center [741, 188] width 7 height 14
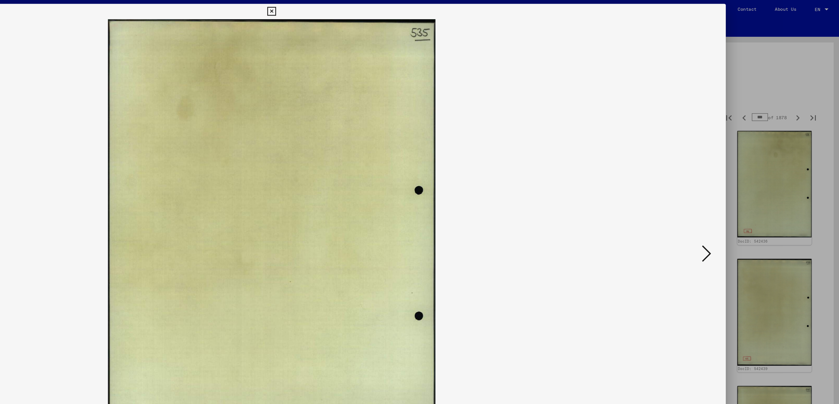
click at [740, 188] on icon at bounding box center [741, 188] width 7 height 14
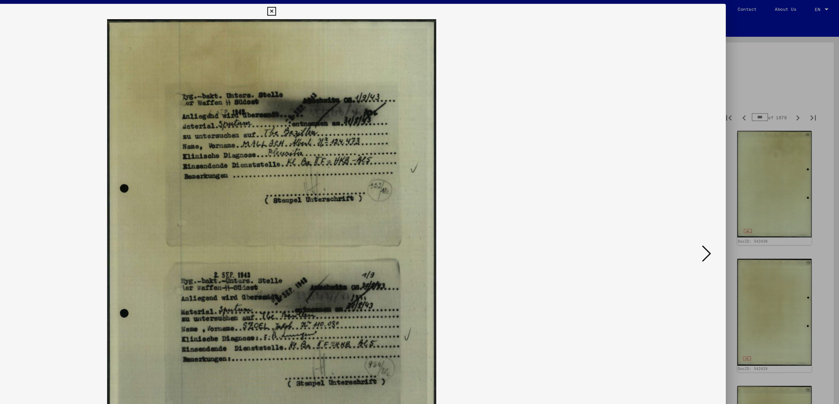
click at [740, 188] on icon at bounding box center [741, 188] width 7 height 14
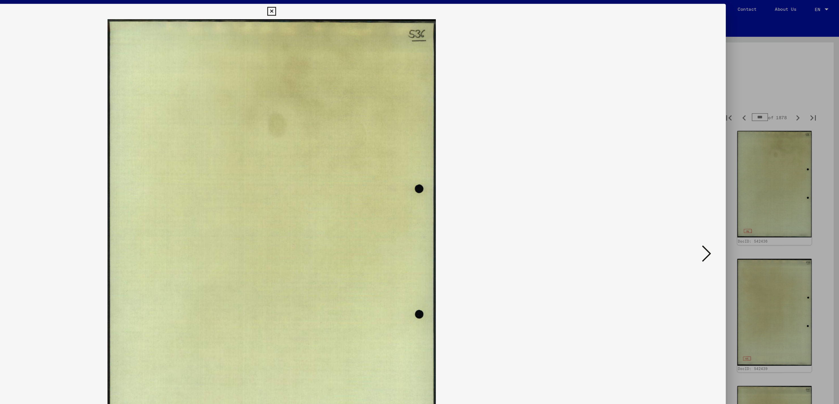
click at [740, 188] on icon at bounding box center [741, 188] width 7 height 14
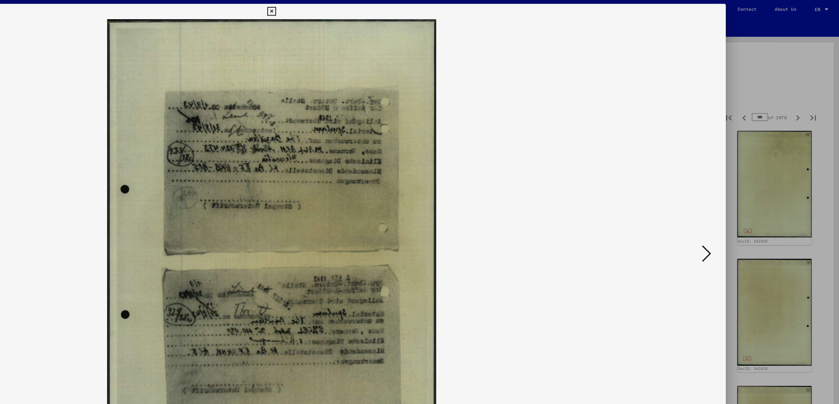
click at [741, 189] on icon at bounding box center [741, 188] width 7 height 14
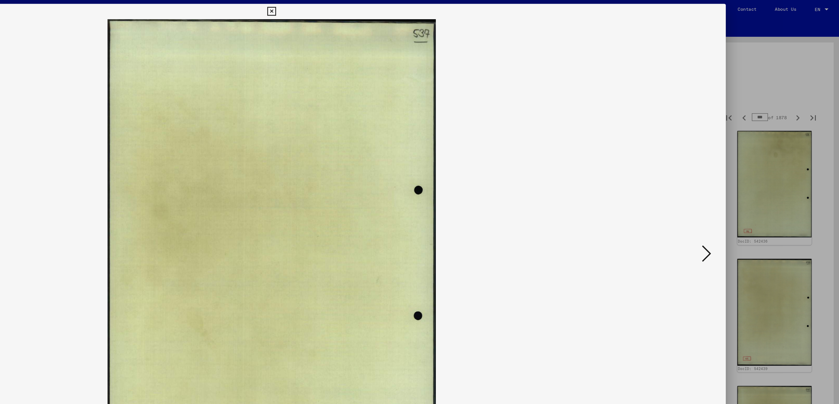
click at [741, 189] on icon at bounding box center [741, 188] width 7 height 14
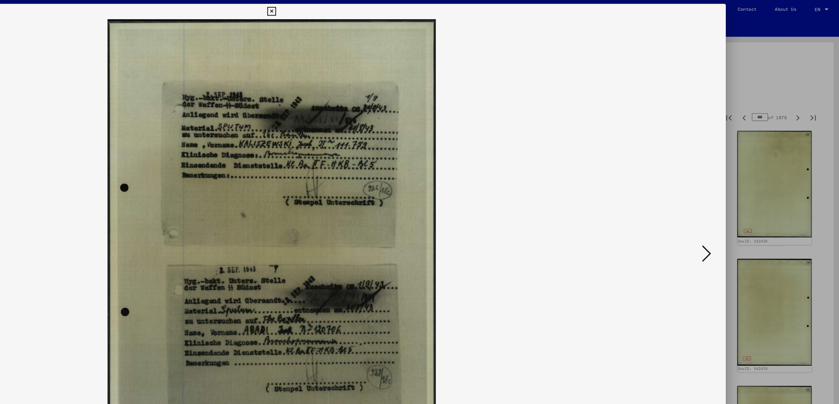
click at [741, 189] on icon at bounding box center [741, 188] width 7 height 14
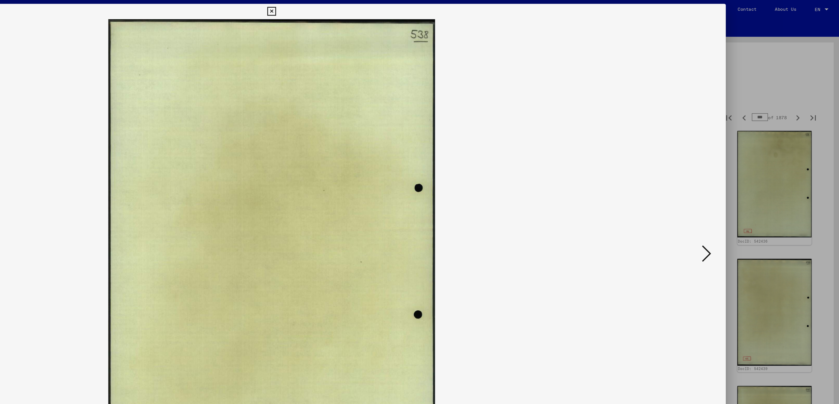
click at [741, 189] on icon at bounding box center [741, 188] width 7 height 14
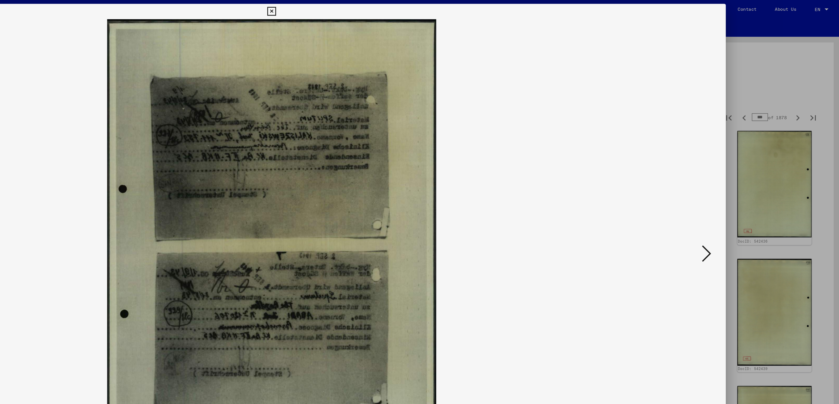
click at [741, 189] on icon at bounding box center [741, 188] width 7 height 14
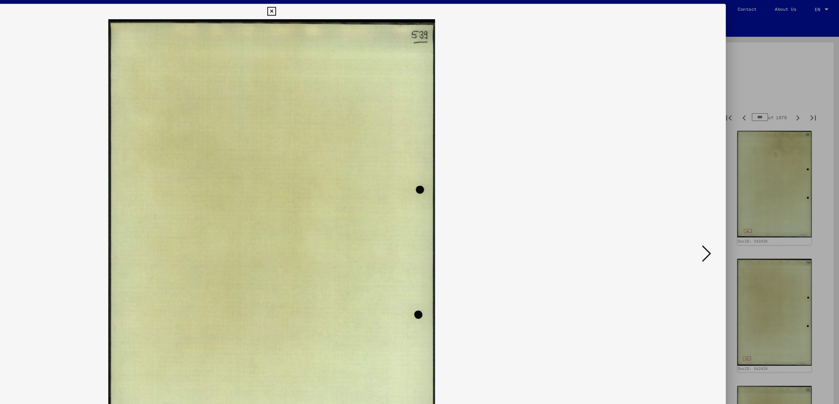
click at [741, 189] on icon at bounding box center [741, 188] width 7 height 14
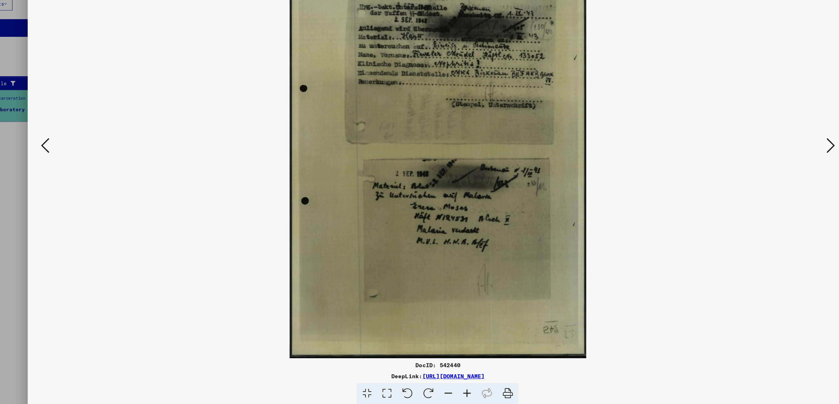
click at [740, 186] on icon at bounding box center [741, 188] width 7 height 14
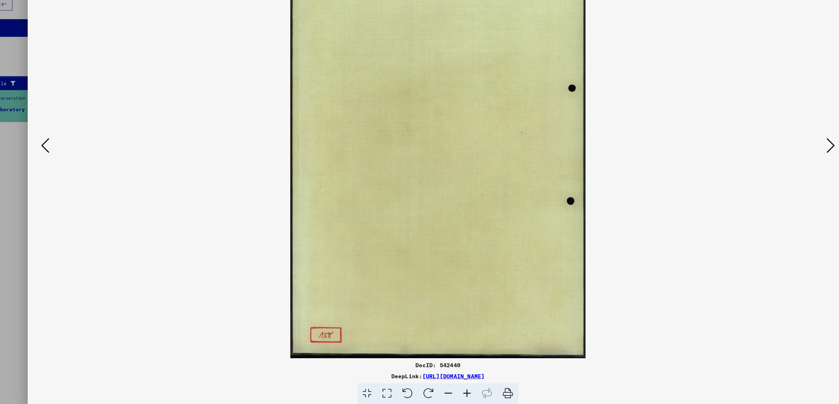
click at [740, 186] on icon at bounding box center [741, 188] width 7 height 14
